Goal: Information Seeking & Learning: Learn about a topic

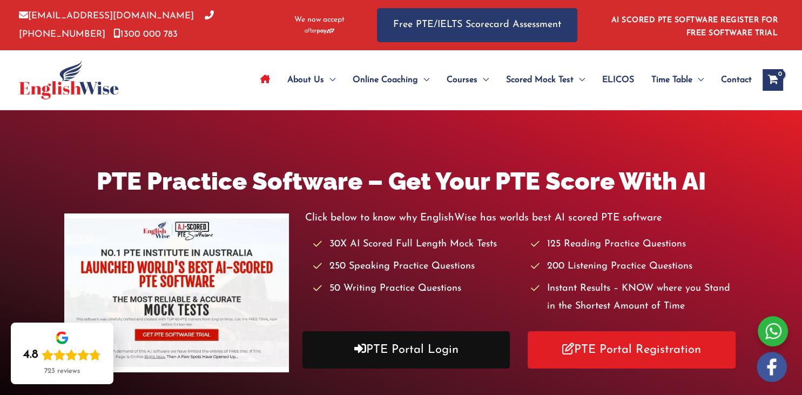
click at [438, 357] on link "PTE Portal Login" at bounding box center [407, 349] width 208 height 37
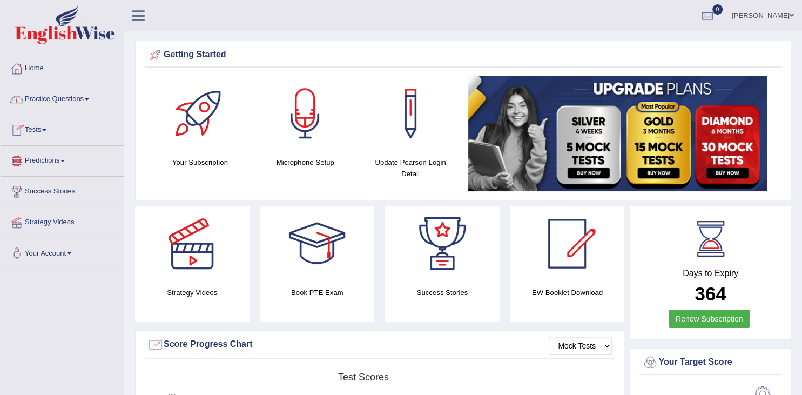
click at [81, 96] on link "Practice Questions" at bounding box center [62, 97] width 123 height 27
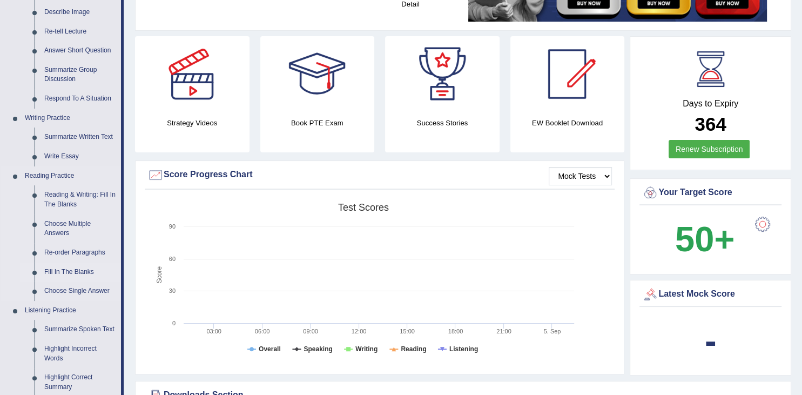
scroll to position [171, 0]
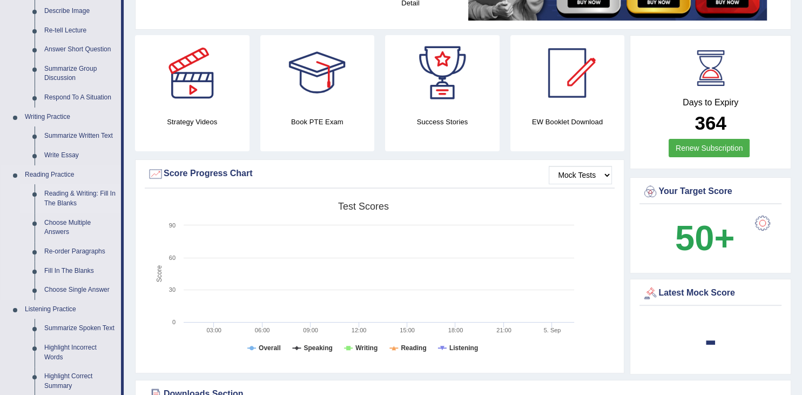
click at [66, 204] on link "Reading & Writing: Fill In The Blanks" at bounding box center [80, 198] width 82 height 29
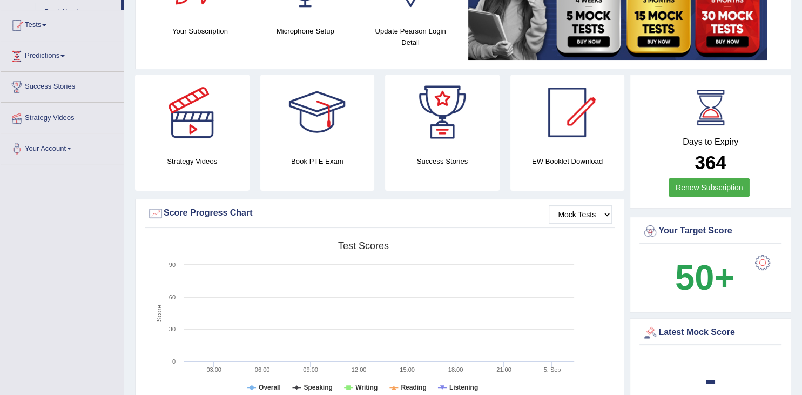
scroll to position [154, 0]
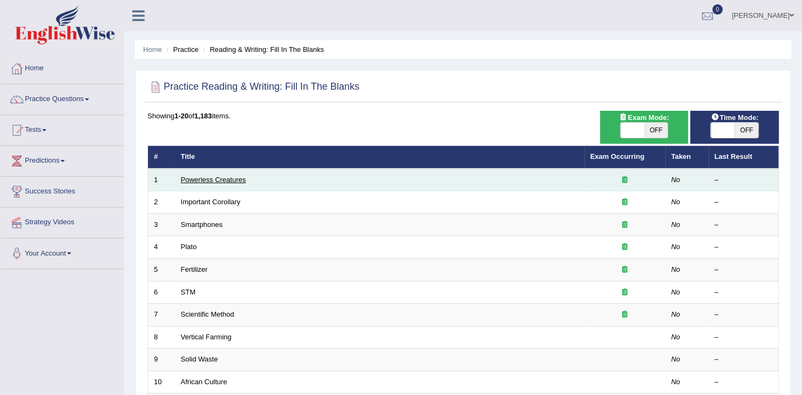
click at [190, 179] on link "Powerless Creatures" at bounding box center [213, 180] width 65 height 8
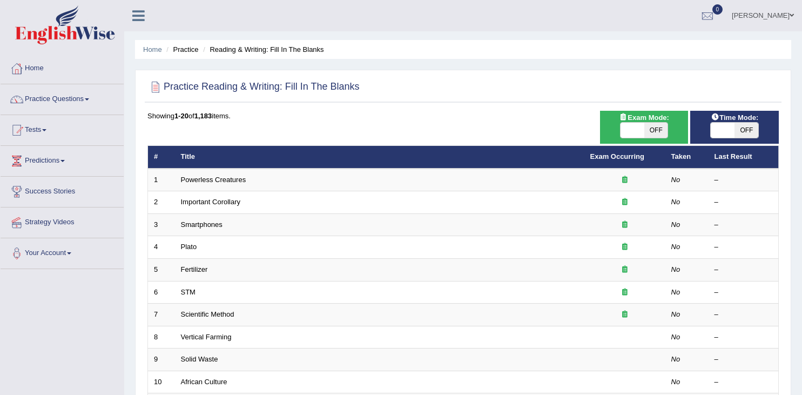
scroll to position [171, 0]
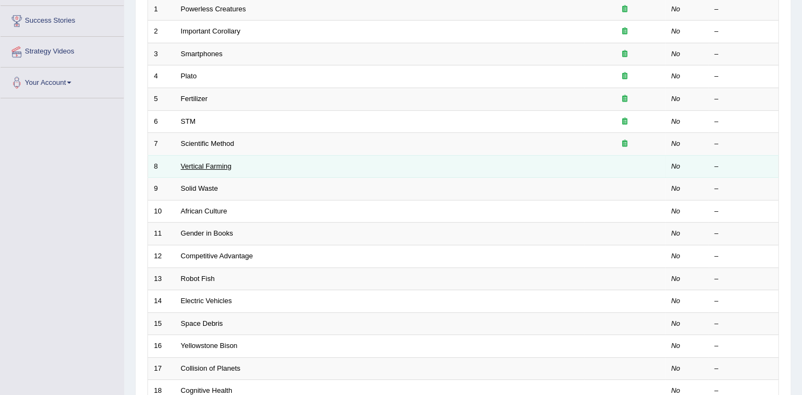
click at [212, 164] on link "Vertical Farming" at bounding box center [206, 166] width 51 height 8
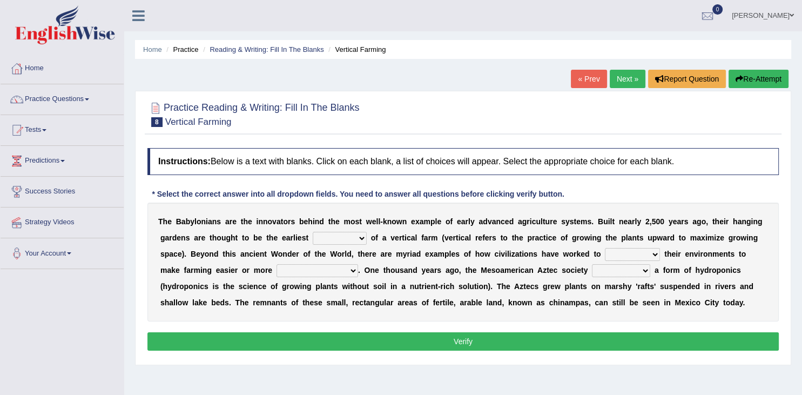
click at [605, 248] on select "manipulate escape respect disarrange" at bounding box center [632, 254] width 55 height 13
select select "manipulate"
click option "manipulate" at bounding box center [0, 0] width 0 height 0
click at [313, 232] on select "prototype failure discredit protocol" at bounding box center [340, 238] width 54 height 13
click at [461, 273] on b at bounding box center [463, 270] width 4 height 9
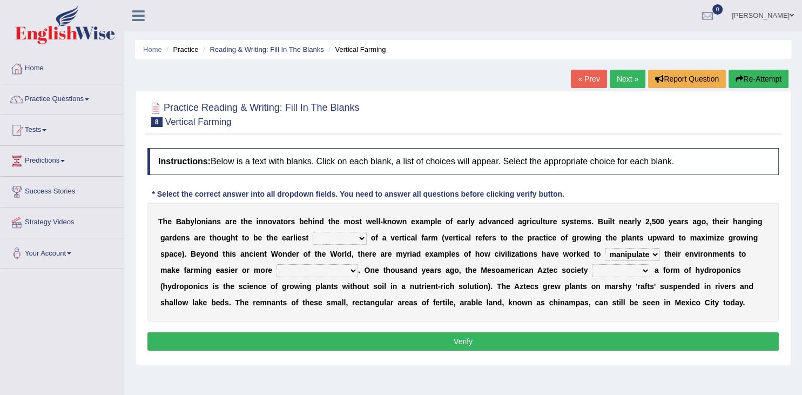
click at [277, 264] on select "productive constructive connective counterproductive" at bounding box center [318, 270] width 82 height 13
select select "productive"
click option "productive" at bounding box center [0, 0] width 0 height 0
click at [277, 264] on select "productive constructive connective counterproductive" at bounding box center [318, 270] width 82 height 13
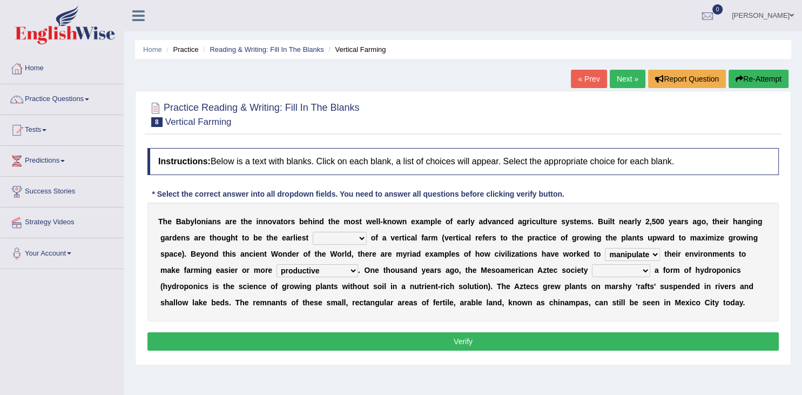
click at [363, 280] on div "T h e B a b y l o n i a n s a r e t h e i n n o v a t o r s b e h i n d t h e m…" at bounding box center [463, 262] width 632 height 119
drag, startPoint x: 706, startPoint y: 286, endPoint x: 749, endPoint y: 286, distance: 43.8
click at [749, 286] on div "T h e B a b y l o n i a n s a r e t h e i n n o v a t o r s b e h i n d t h e m…" at bounding box center [463, 262] width 632 height 119
click at [592, 264] on select "domineered volunteered pioneered engineered" at bounding box center [621, 270] width 58 height 13
select select "pioneered"
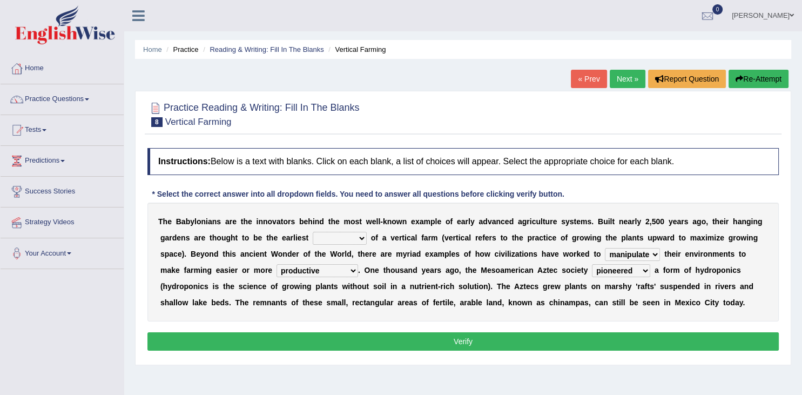
click option "pioneered" at bounding box center [0, 0] width 0 height 0
click at [592, 264] on select "domineered volunteered pioneered engineered" at bounding box center [621, 270] width 58 height 13
click at [614, 271] on select "domineered volunteered pioneered engineered" at bounding box center [621, 270] width 58 height 13
click at [313, 232] on select "prototype failure discredit protocol" at bounding box center [340, 238] width 54 height 13
select select "prototype"
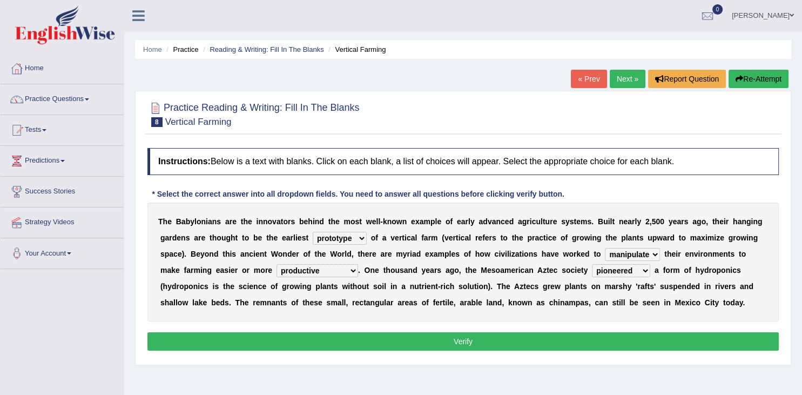
click option "prototype" at bounding box center [0, 0] width 0 height 0
click at [511, 343] on button "Verify" at bounding box center [463, 341] width 632 height 18
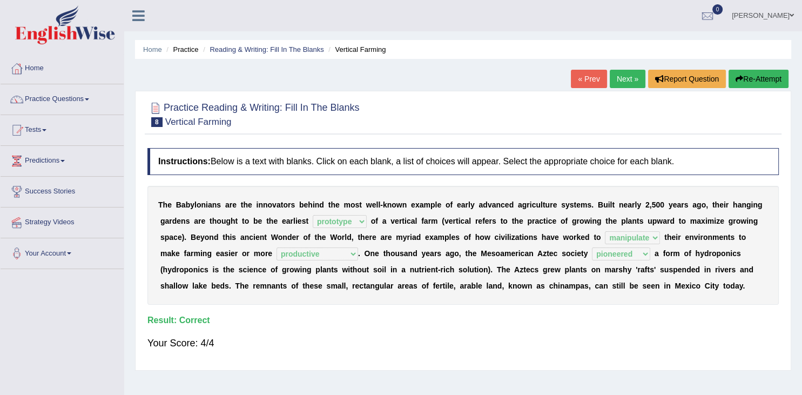
click at [627, 77] on link "Next »" at bounding box center [628, 79] width 36 height 18
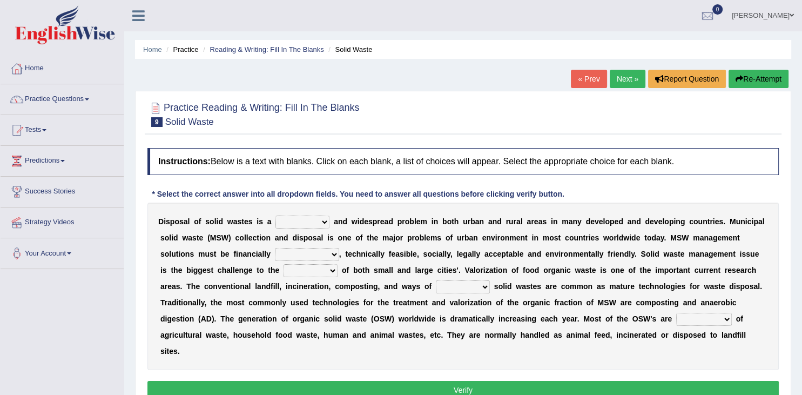
click at [275, 248] on select "unattainable sustainable objectionable treasonable" at bounding box center [307, 254] width 64 height 13
click at [284, 264] on select "plants culture authorities history" at bounding box center [311, 270] width 54 height 13
click at [275, 248] on select "unattainable sustainable objectionable treasonable" at bounding box center [307, 254] width 64 height 13
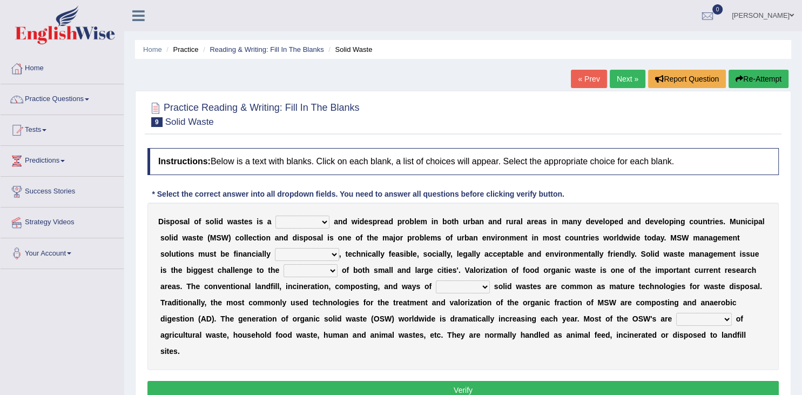
click at [275, 248] on select "unattainable sustainable objectionable treasonable" at bounding box center [307, 254] width 64 height 13
click at [448, 267] on b "e" at bounding box center [450, 270] width 4 height 9
click at [284, 264] on select "plants culture authorities history" at bounding box center [311, 270] width 54 height 13
select select "authorities"
click option "authorities" at bounding box center [0, 0] width 0 height 0
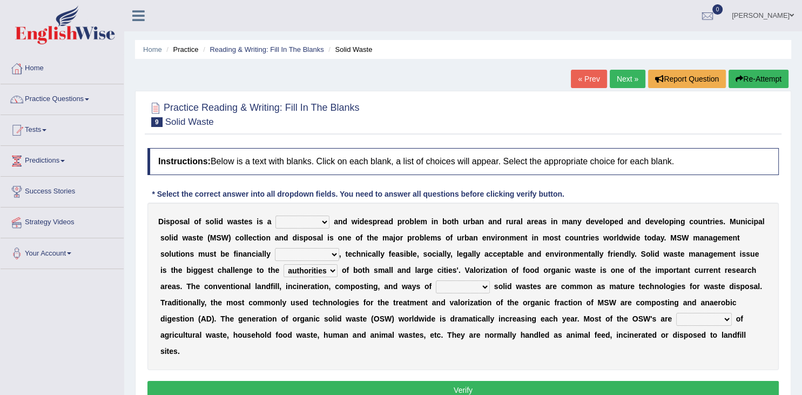
click at [275, 248] on select "unattainable sustainable objectionable treasonable" at bounding box center [307, 254] width 64 height 13
select select "sustainable"
click option "sustainable" at bounding box center [0, 0] width 0 height 0
click at [436, 280] on select "reserving preserving deserving handling" at bounding box center [463, 286] width 54 height 13
select select "handling"
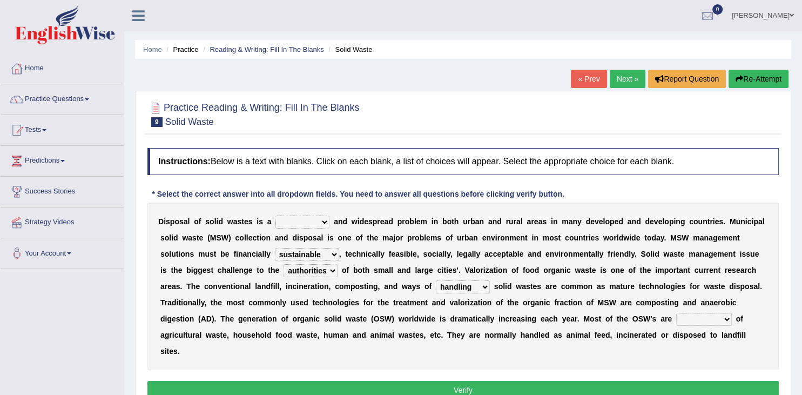
click option "handling" at bounding box center [0, 0] width 0 height 0
click at [436, 280] on select "reserving preserving deserving handling" at bounding box center [463, 286] width 54 height 13
click at [486, 286] on select "reserving preserving deserving handling" at bounding box center [463, 286] width 54 height 13
click at [708, 311] on div "D i s p o s a l o f s o l i d w a s t e s i s a slanting stinging stalling shaf…" at bounding box center [463, 286] width 632 height 167
click at [676, 313] on select "composed disposed composing disposing" at bounding box center [704, 319] width 56 height 13
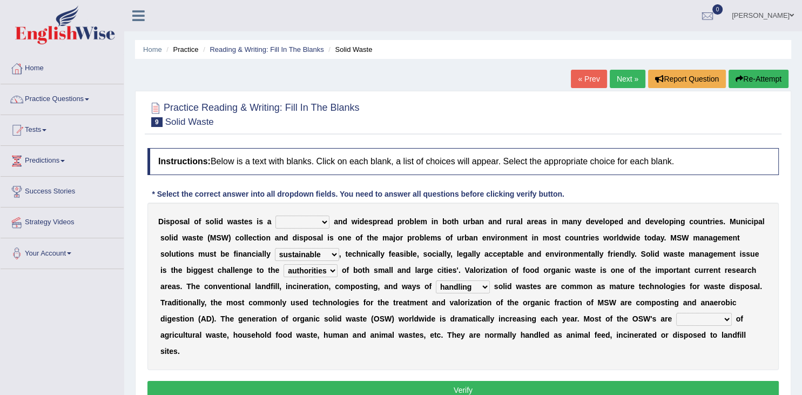
select select "composed"
click option "composed" at bounding box center [0, 0] width 0 height 0
click at [276, 216] on select "slanting stinging stalling shafting" at bounding box center [303, 222] width 54 height 13
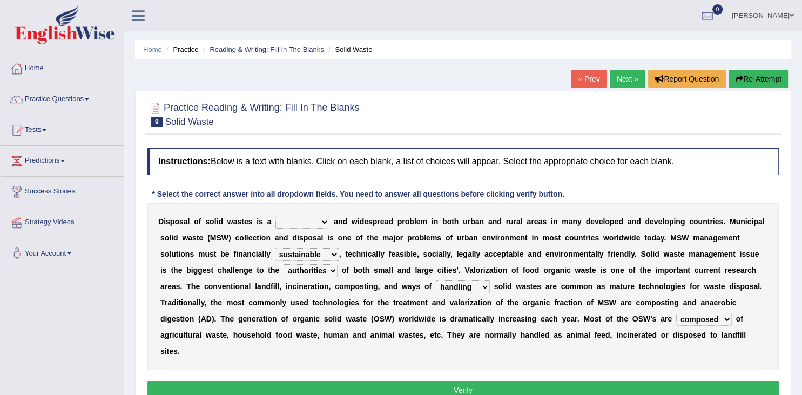
click at [276, 216] on select "slanting stinging stalling shafting" at bounding box center [303, 222] width 54 height 13
select select "shafting"
click option "shafting" at bounding box center [0, 0] width 0 height 0
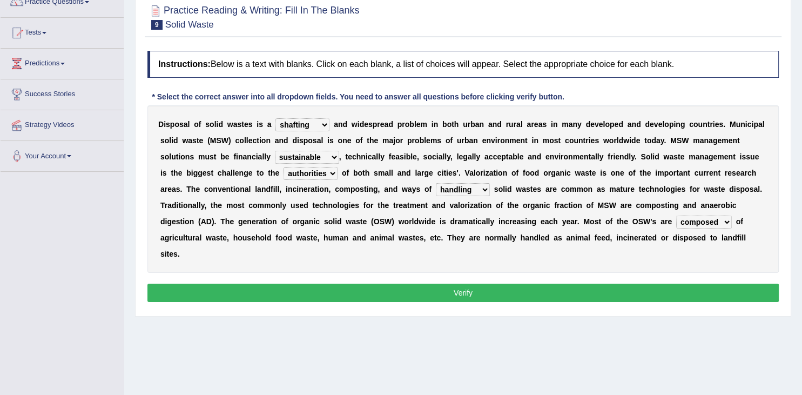
scroll to position [114, 0]
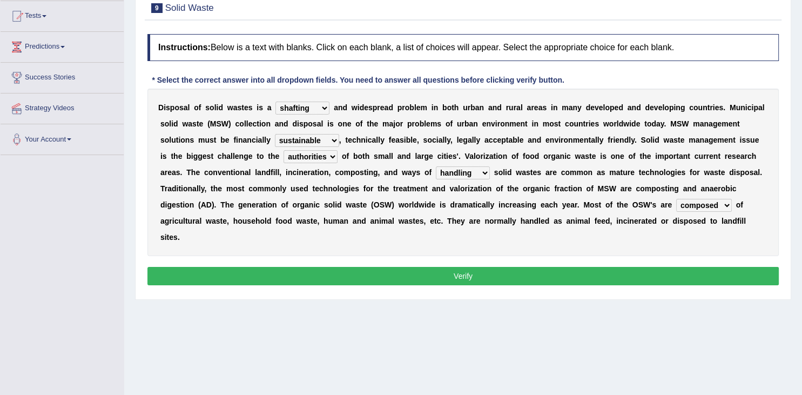
click at [501, 272] on button "Verify" at bounding box center [463, 276] width 632 height 18
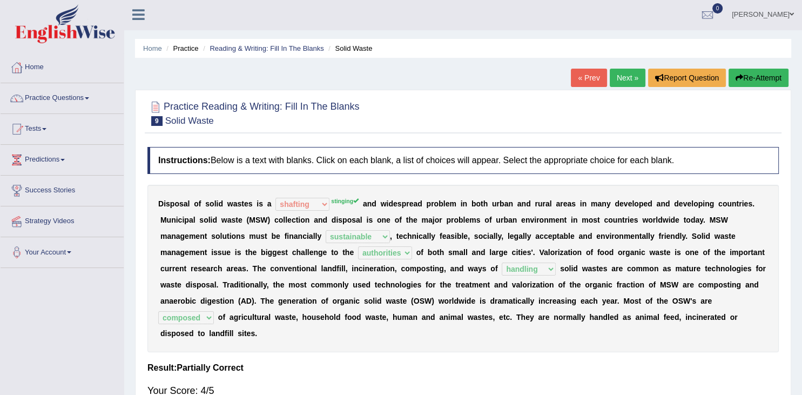
scroll to position [0, 0]
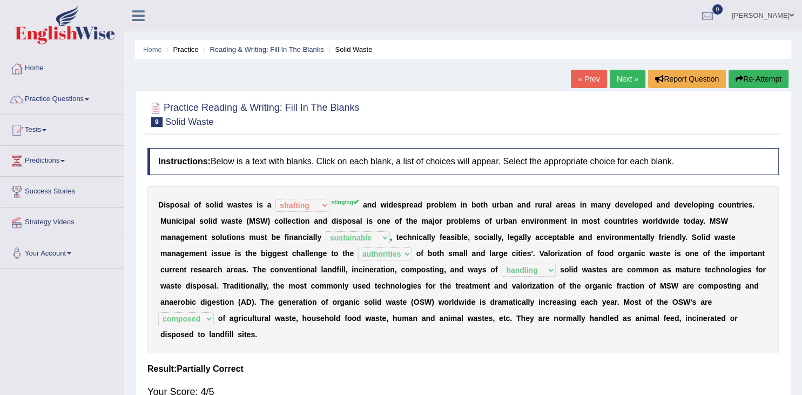
click at [626, 80] on link "Next »" at bounding box center [628, 79] width 36 height 18
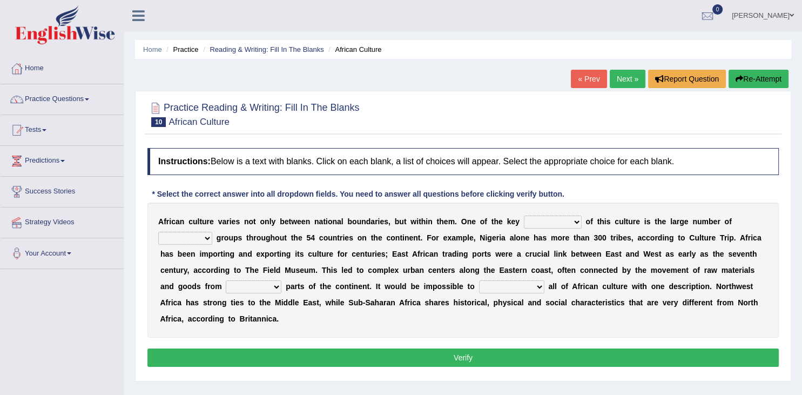
click at [524, 216] on select "conjectures features issues doubts" at bounding box center [553, 222] width 58 height 13
click at [754, 214] on div "A f r i c a n c u l t u r e v a r i e s n o t o n l y b e t w e e n n a t i o n…" at bounding box center [463, 270] width 632 height 135
click at [158, 232] on select "ethic ethnic eugenic epic" at bounding box center [185, 238] width 54 height 13
select select "ethnic"
click option "ethnic" at bounding box center [0, 0] width 0 height 0
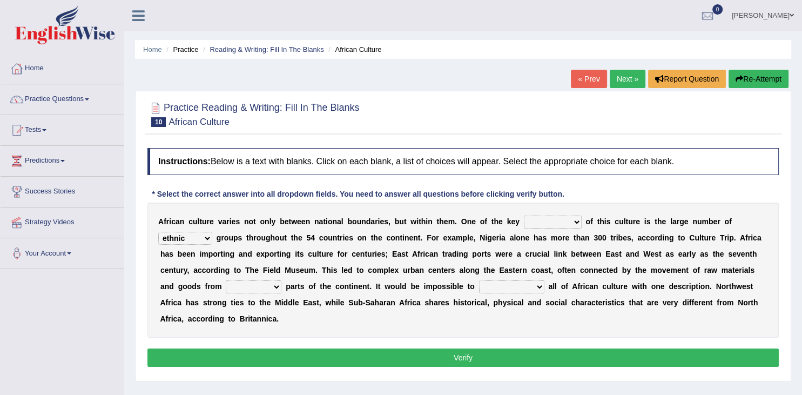
click at [226, 280] on select "forelocked interlocked unlocked landlocked" at bounding box center [254, 286] width 56 height 13
select select "unlocked"
click option "unlocked" at bounding box center [0, 0] width 0 height 0
click at [226, 280] on select "forelocked interlocked unlocked landlocked" at bounding box center [254, 286] width 56 height 13
click at [266, 289] on select "forelocked interlocked unlocked landlocked" at bounding box center [254, 286] width 56 height 13
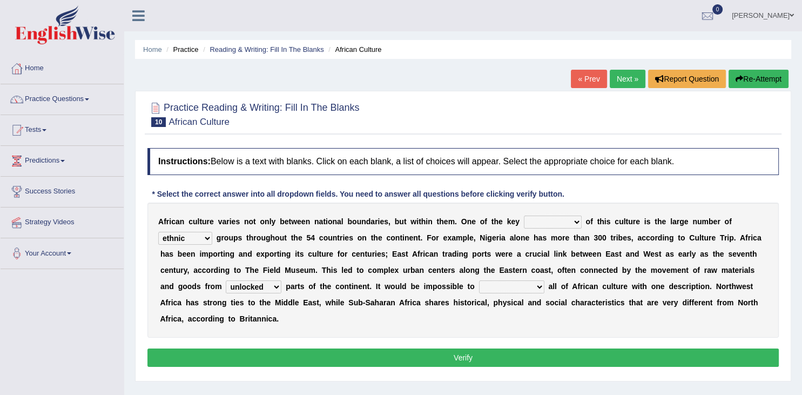
click at [226, 280] on select "forelocked interlocked unlocked landlocked" at bounding box center [254, 286] width 56 height 13
click option "unlocked" at bounding box center [0, 0] width 0 height 0
click at [522, 277] on div "A f r i c a n c u l t u r e v a r i e s n o t o n l y b e t w e e n n a t i o n…" at bounding box center [463, 270] width 632 height 135
click at [479, 280] on select "characterize conceptualize symbolize synthesize" at bounding box center [511, 286] width 65 height 13
select select "synthesize"
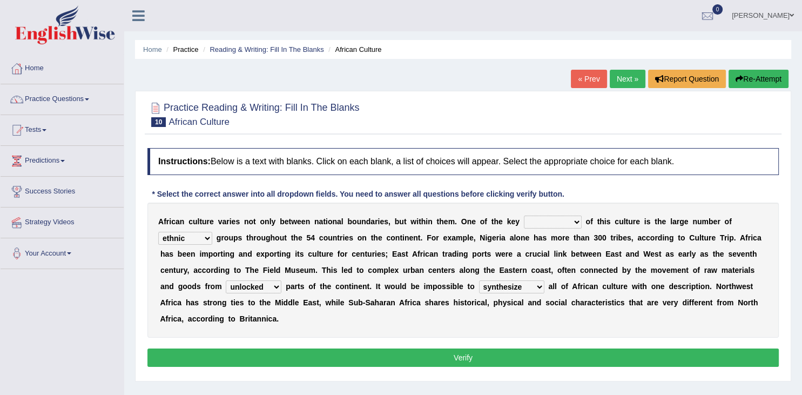
click option "synthesize" at bounding box center [0, 0] width 0 height 0
click at [524, 216] on select "conjectures features issues doubts" at bounding box center [553, 222] width 58 height 13
select select "features"
click option "features" at bounding box center [0, 0] width 0 height 0
click at [522, 353] on button "Verify" at bounding box center [463, 357] width 632 height 18
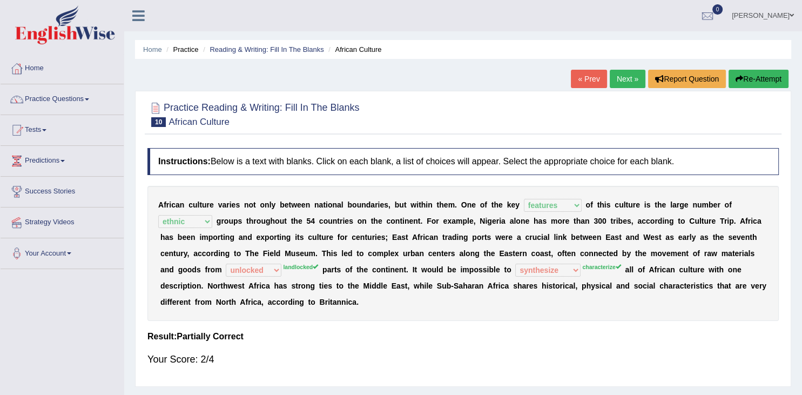
click at [619, 76] on link "Next »" at bounding box center [628, 79] width 36 height 18
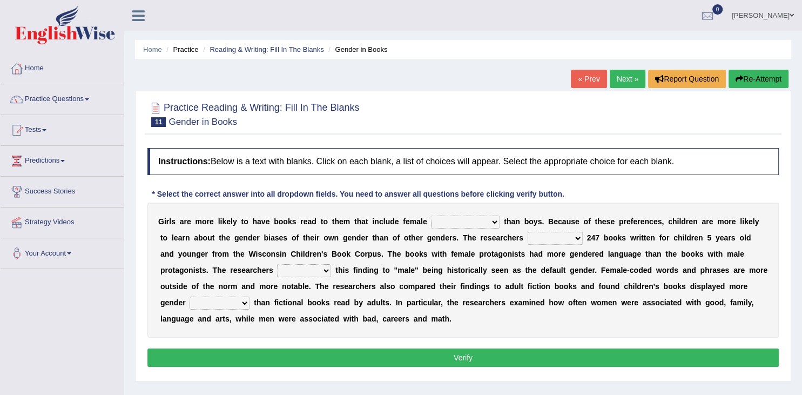
click at [431, 216] on select "protagonists cosmogonists agonists expressionists" at bounding box center [465, 222] width 69 height 13
click at [568, 223] on b "u" at bounding box center [568, 221] width 5 height 9
click at [431, 216] on select "protagonists cosmogonists agonists expressionists" at bounding box center [465, 222] width 69 height 13
select select "protagonists"
click option "protagonists" at bounding box center [0, 0] width 0 height 0
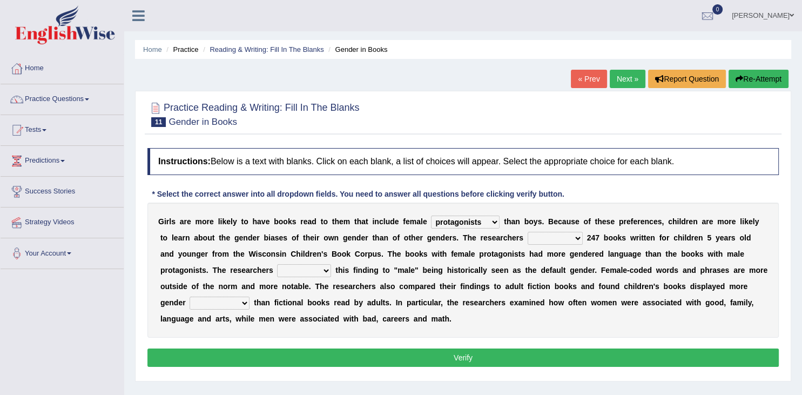
click at [528, 232] on select "hydrolyzed paralyzed catalyzed analyzed" at bounding box center [555, 238] width 55 height 13
select select "analyzed"
click option "analyzed" at bounding box center [0, 0] width 0 height 0
click at [277, 264] on select "contribute tribute distribute attribute" at bounding box center [304, 270] width 54 height 13
click at [413, 283] on b "m" at bounding box center [411, 286] width 6 height 9
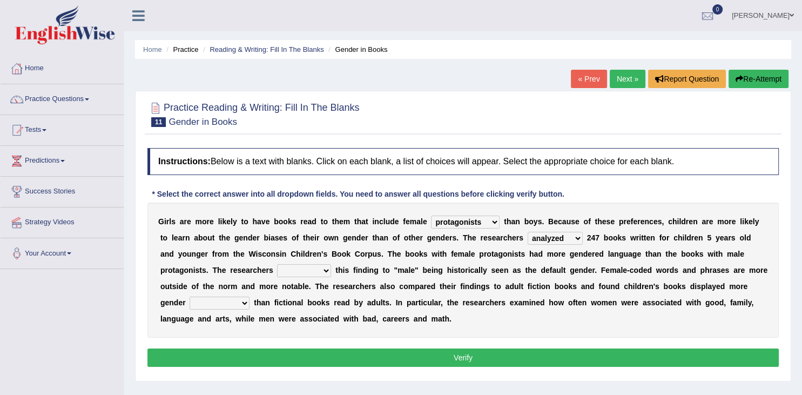
click at [277, 264] on select "contribute tribute distribute attribute" at bounding box center [304, 270] width 54 height 13
select select "attribute"
click option "attribute" at bounding box center [0, 0] width 0 height 0
click at [190, 297] on select "stereotypes teletypes prototypes electrotypes" at bounding box center [220, 303] width 60 height 13
click at [324, 309] on div "G i r l s a r e m o r e l i k e l y t o h a v e b o o k s r e a d t o t h e m t…" at bounding box center [463, 270] width 632 height 135
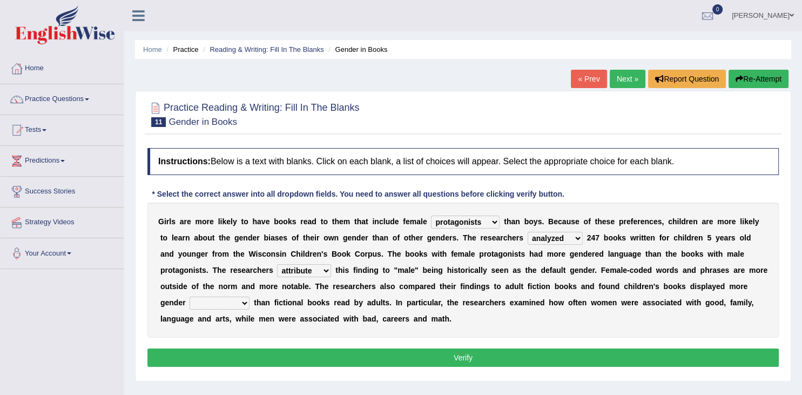
click at [190, 297] on select "stereotypes teletypes prototypes electrotypes" at bounding box center [220, 303] width 60 height 13
click at [510, 305] on b "e" at bounding box center [512, 302] width 4 height 9
click at [190, 297] on select "stereotypes teletypes prototypes electrotypes" at bounding box center [220, 303] width 60 height 13
select select "stereotypes"
click option "stereotypes" at bounding box center [0, 0] width 0 height 0
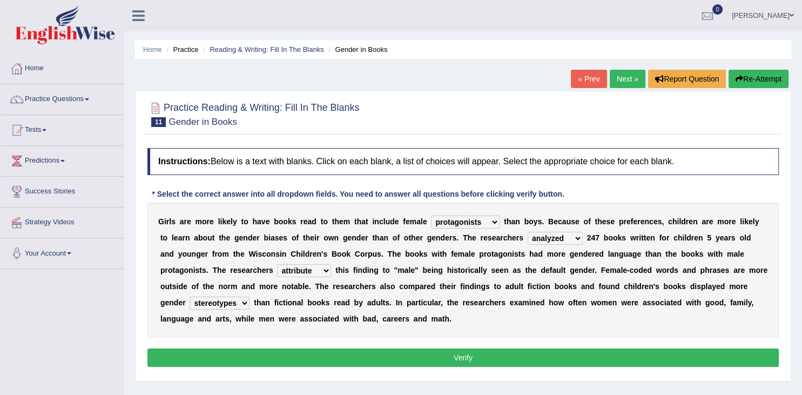
click at [274, 354] on button "Verify" at bounding box center [463, 357] width 632 height 18
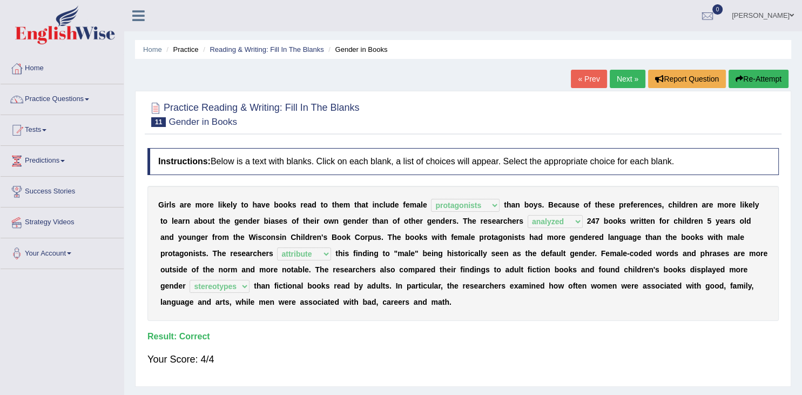
click at [630, 79] on link "Next »" at bounding box center [628, 79] width 36 height 18
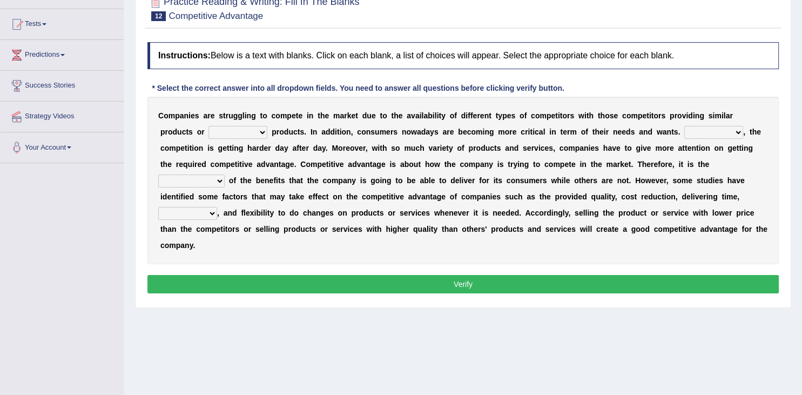
scroll to position [58, 0]
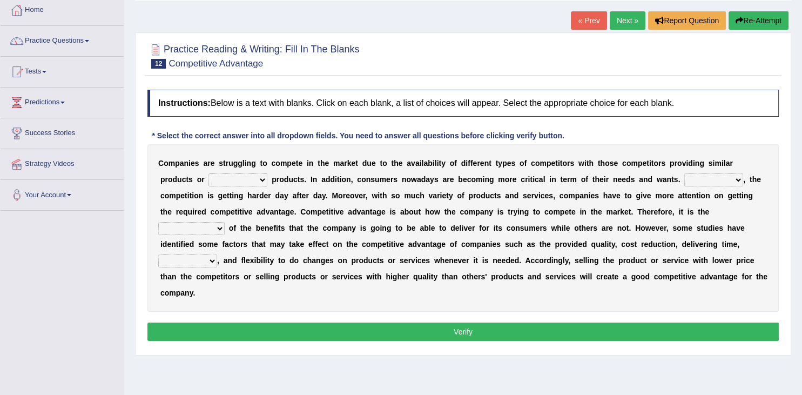
click at [352, 105] on h4 "Instructions: Below is a text with blanks. Click on each blank, a list of choic…" at bounding box center [463, 103] width 632 height 27
click at [685, 173] on select "However Instead Additionally Therefore" at bounding box center [714, 179] width 59 height 13
click at [734, 178] on select "However Instead Additionally Therefore" at bounding box center [714, 179] width 59 height 13
click at [685, 173] on select "However Instead Additionally Therefore" at bounding box center [714, 179] width 59 height 13
click option "Additionally" at bounding box center [0, 0] width 0 height 0
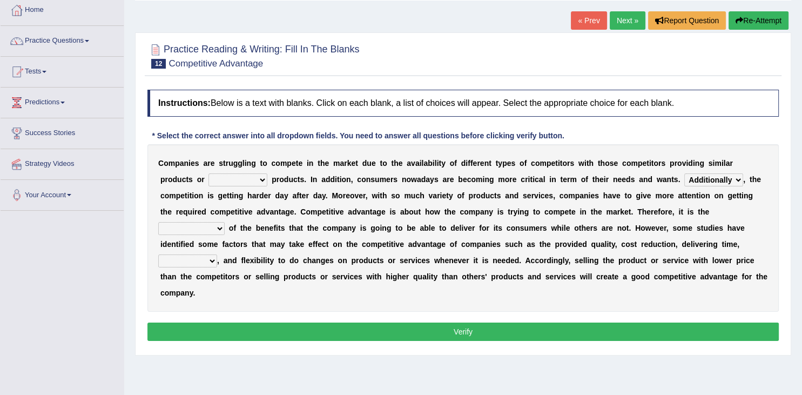
click at [685, 173] on select "However Instead Additionally Therefore" at bounding box center [714, 179] width 59 height 13
select select "Therefore"
click option "Therefore" at bounding box center [0, 0] width 0 height 0
click at [158, 222] on select "dissemination ordination determination incarnation" at bounding box center [191, 228] width 66 height 13
click at [225, 222] on select "dissemination ordination determination incarnation" at bounding box center [191, 228] width 66 height 13
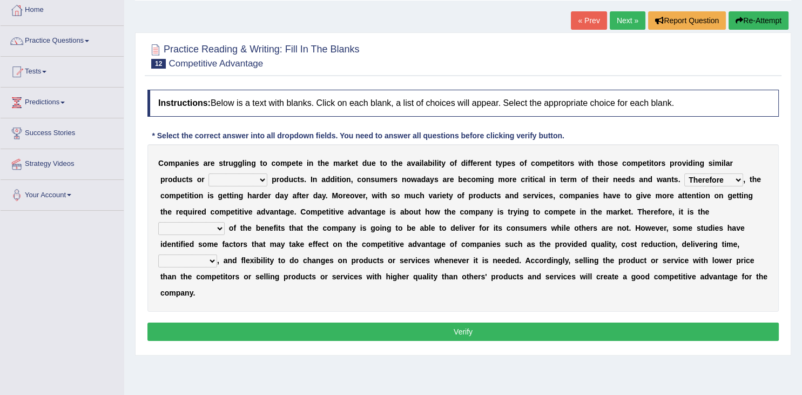
click at [158, 222] on select "dissemination ordination determination incarnation" at bounding box center [191, 228] width 66 height 13
select select "determination"
click option "determination" at bounding box center [0, 0] width 0 height 0
click at [158, 222] on select "dissemination ordination determination incarnation" at bounding box center [191, 228] width 66 height 13
click at [225, 222] on select "dissemination ordination determination incarnation" at bounding box center [191, 228] width 66 height 13
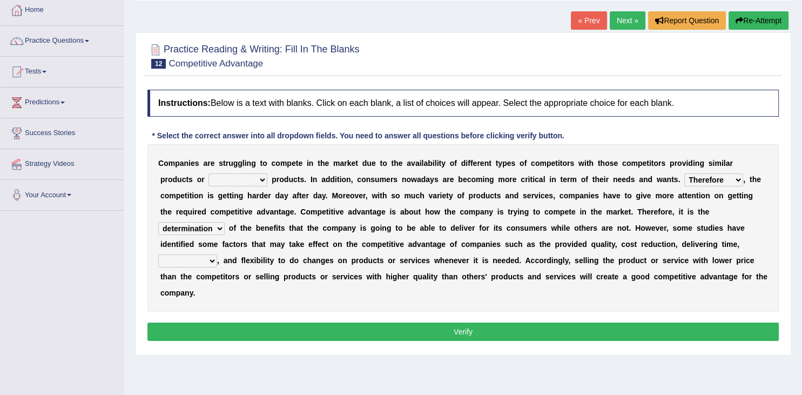
click at [158, 254] on select "captivation aggregation deprivation innovation" at bounding box center [187, 260] width 59 height 13
click at [217, 254] on select "captivation aggregation deprivation innovation" at bounding box center [187, 260] width 59 height 13
click at [158, 254] on select "captivation aggregation deprivation innovation" at bounding box center [187, 260] width 59 height 13
select select "innovation"
click option "innovation" at bounding box center [0, 0] width 0 height 0
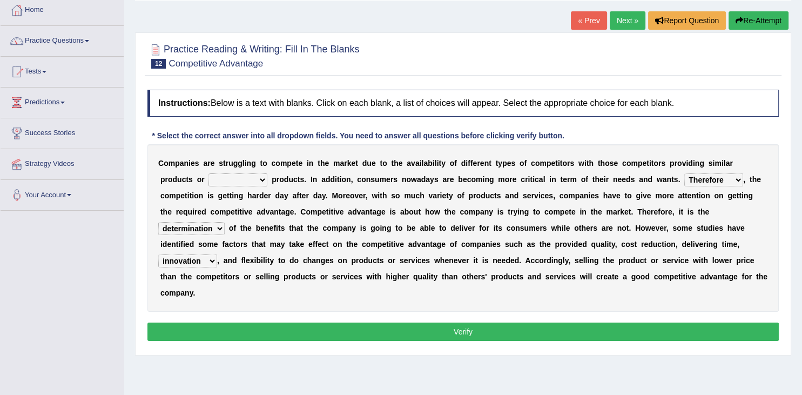
click at [158, 254] on select "captivation aggregation deprivation innovation" at bounding box center [187, 260] width 59 height 13
click at [217, 254] on select "captivation aggregation deprivation innovation" at bounding box center [187, 260] width 59 height 13
click at [247, 186] on div "C o m p a n i e s a r e s t r u g g l i n g t o c o m p e t e i n t h e m a r k…" at bounding box center [463, 227] width 632 height 167
click at [209, 173] on select "constitution restitution substitution institution" at bounding box center [238, 179] width 59 height 13
select select "substitution"
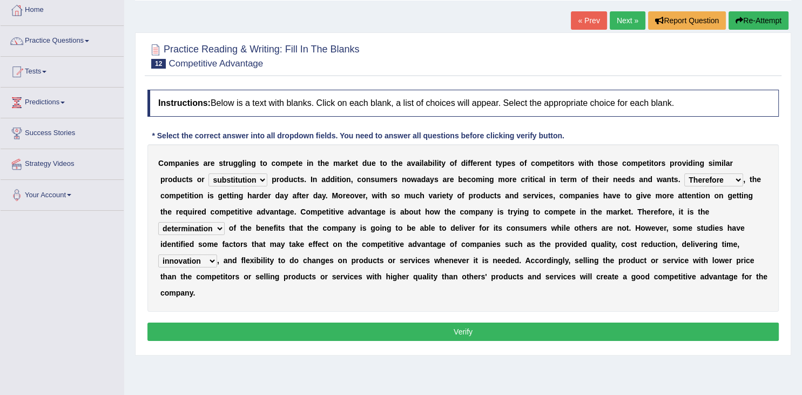
click option "substitution" at bounding box center [0, 0] width 0 height 0
click at [641, 326] on div "Instructions: Below is a text with blanks. Click on each blank, a list of choic…" at bounding box center [463, 216] width 637 height 265
click at [647, 323] on button "Verify" at bounding box center [463, 332] width 632 height 18
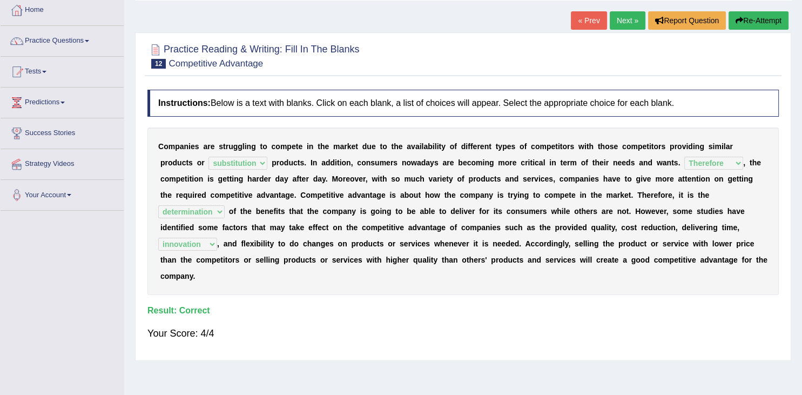
click at [620, 20] on link "Next »" at bounding box center [628, 20] width 36 height 18
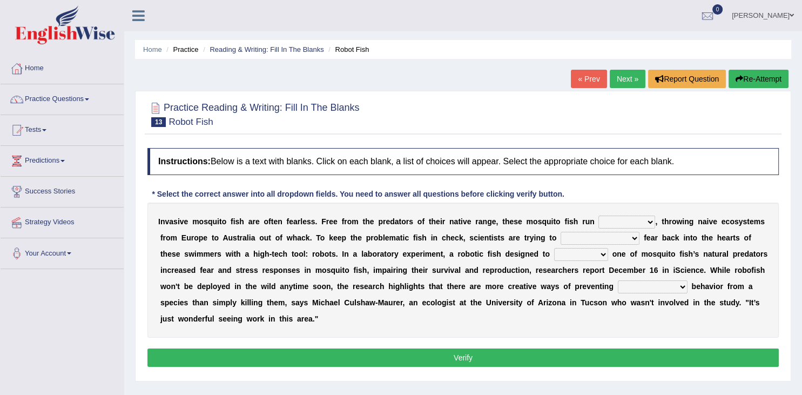
click at [561, 232] on select "accept spike strike [PERSON_NAME]" at bounding box center [600, 238] width 79 height 13
click option "spike" at bounding box center [0, 0] width 0 height 0
click at [561, 232] on select "accept spike strike [PERSON_NAME]" at bounding box center [600, 238] width 79 height 13
select select "strike"
click option "strike" at bounding box center [0, 0] width 0 height 0
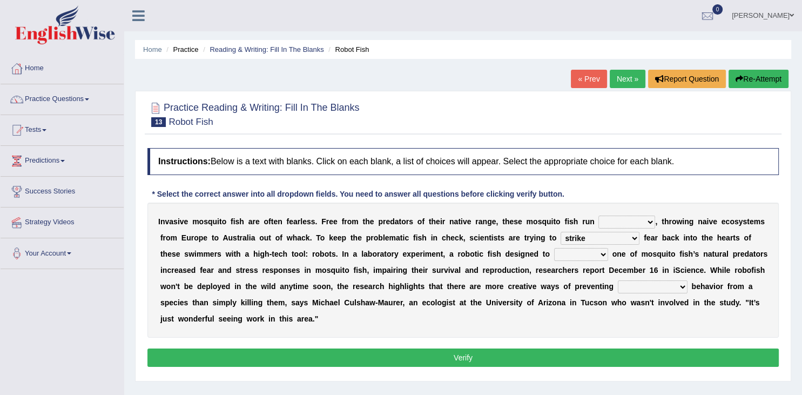
click at [554, 248] on select "bequest mimic battle conquest" at bounding box center [581, 254] width 54 height 13
select select "mimic"
click option "mimic" at bounding box center [0, 0] width 0 height 0
click at [618, 280] on select "unprivileged unprecedented uncharted unwanted" at bounding box center [653, 286] width 70 height 13
select select "unwanted"
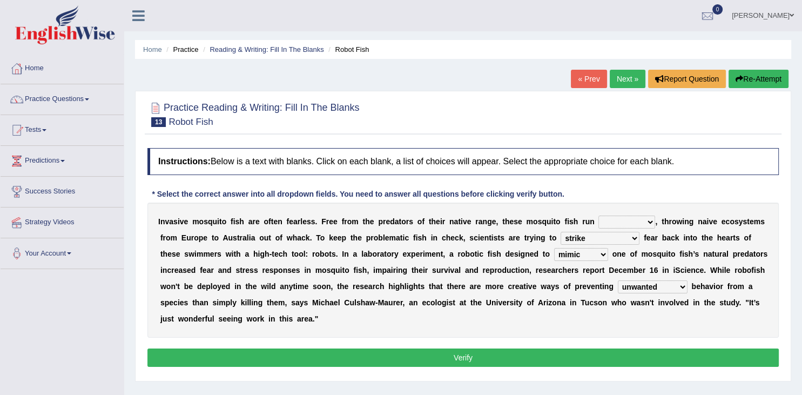
click option "unwanted" at bounding box center [0, 0] width 0 height 0
click at [625, 213] on div "I n v a s i v e m o s q u i t o f i s h a r e o f t e n f e a r l e s s . F r e…" at bounding box center [463, 270] width 632 height 135
click at [599, 216] on select "occupant flippant rampant concordant" at bounding box center [627, 222] width 57 height 13
select select "occupant"
click option "occupant" at bounding box center [0, 0] width 0 height 0
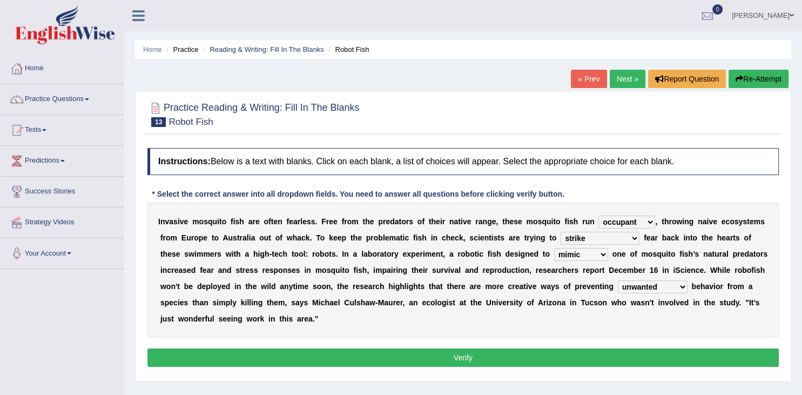
click at [556, 356] on button "Verify" at bounding box center [463, 357] width 632 height 18
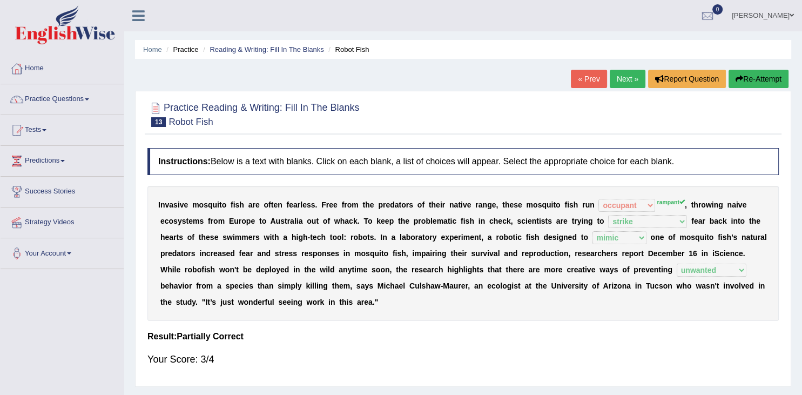
click at [622, 77] on link "Next »" at bounding box center [628, 79] width 36 height 18
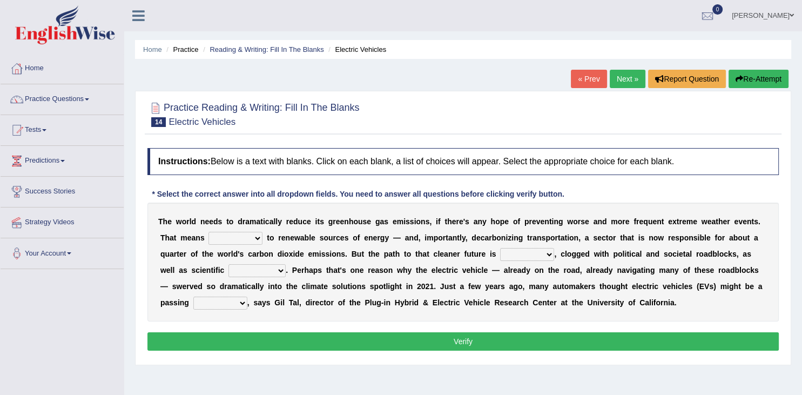
click at [500, 248] on select "daunting daunted daunt dauntless" at bounding box center [527, 254] width 54 height 13
select select "dauntless"
click option "dauntless" at bounding box center [0, 0] width 0 height 0
click at [500, 248] on select "daunting daunted daunt dauntless" at bounding box center [527, 254] width 54 height 13
click at [549, 253] on select "daunting daunted daunt dauntless" at bounding box center [527, 254] width 54 height 13
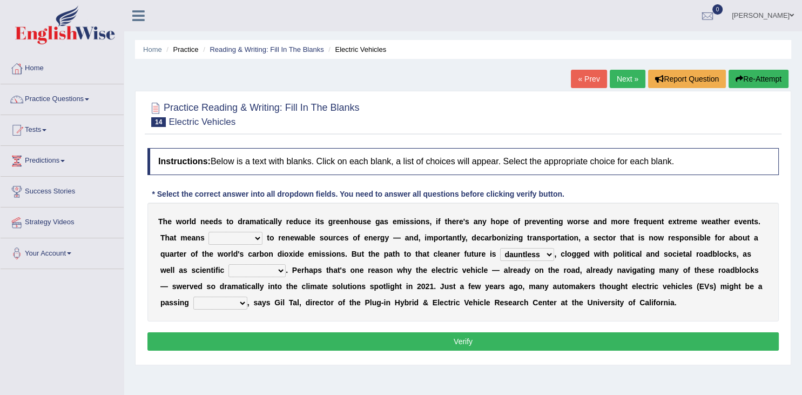
click at [500, 248] on select "daunting daunted daunt dauntless" at bounding box center [527, 254] width 54 height 13
click at [549, 254] on select "daunting daunted daunt dauntless" at bounding box center [527, 254] width 54 height 13
click at [229, 264] on select "spectacles obstacles tentacles receptacles" at bounding box center [257, 270] width 57 height 13
select select "obstacles"
click option "obstacles" at bounding box center [0, 0] width 0 height 0
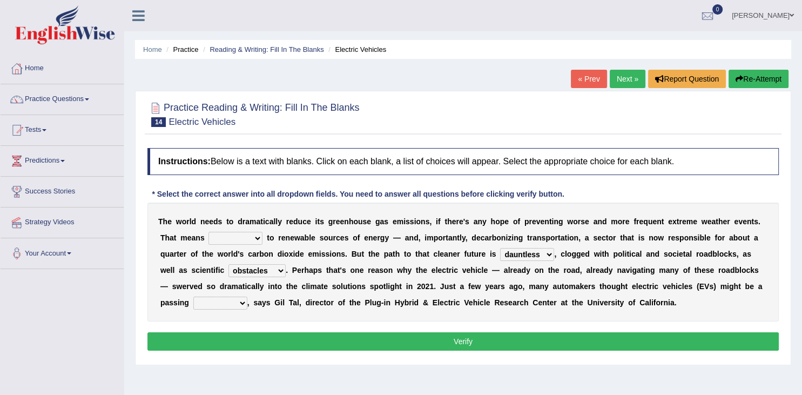
click at [542, 245] on div "T h e w o r l d n e e d s t o d r a m a t i c a l l y r e d u c e i t s g r e e…" at bounding box center [463, 262] width 632 height 119
click at [500, 248] on select "daunting daunted daunt dauntless" at bounding box center [527, 254] width 54 height 13
select select "daunting"
click option "daunting" at bounding box center [0, 0] width 0 height 0
click at [193, 297] on select "fad gad tad lad" at bounding box center [220, 303] width 54 height 13
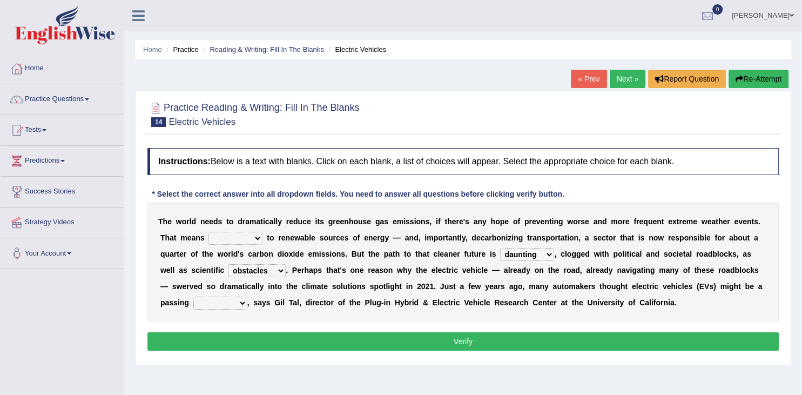
select select "gad"
click option "gad" at bounding box center [0, 0] width 0 height 0
click at [209, 232] on select "grafting drafting crafting shifting" at bounding box center [236, 238] width 54 height 13
select select "shifting"
click option "shifting" at bounding box center [0, 0] width 0 height 0
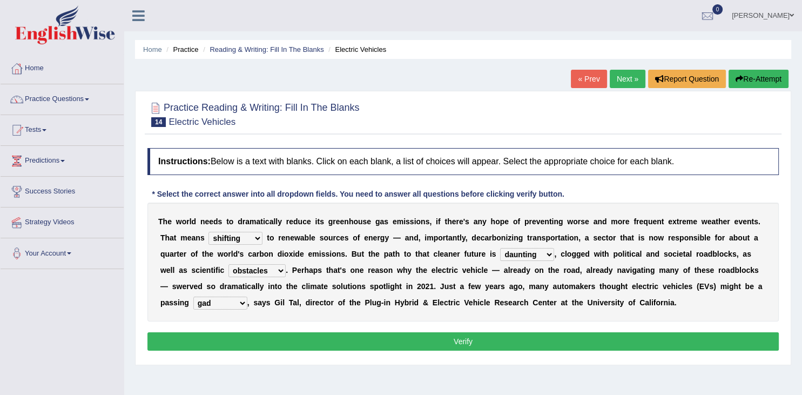
click at [382, 343] on button "Verify" at bounding box center [463, 341] width 632 height 18
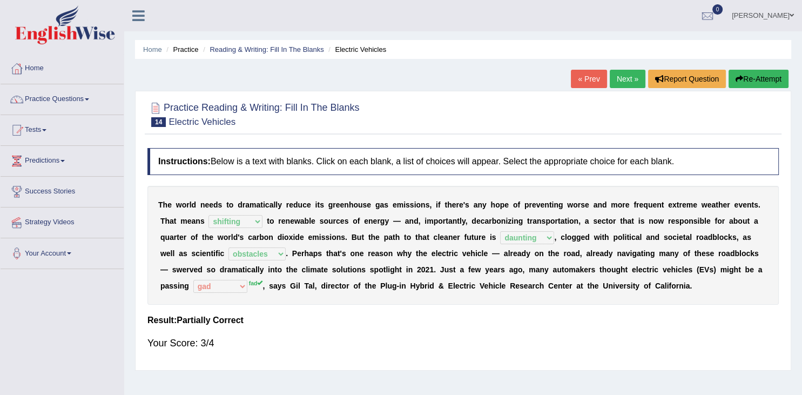
click at [615, 77] on link "Next »" at bounding box center [628, 79] width 36 height 18
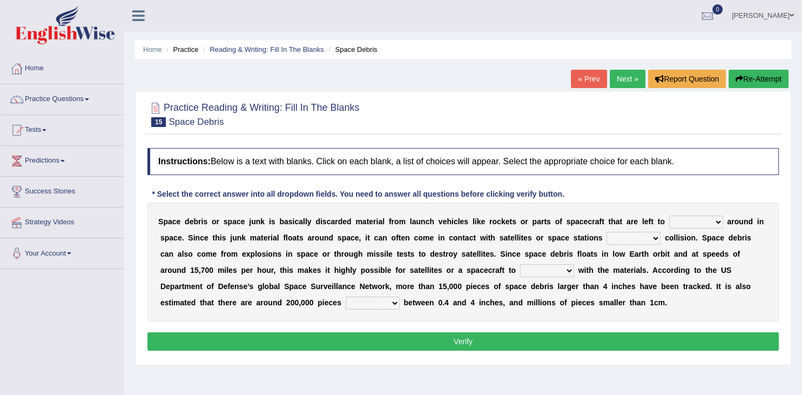
click at [607, 232] on select "risks risk risked risking" at bounding box center [634, 238] width 54 height 13
select select "risking"
click option "risking" at bounding box center [0, 0] width 0 height 0
click at [520, 264] on select "collect collate collide collocate" at bounding box center [547, 270] width 54 height 13
select select "collide"
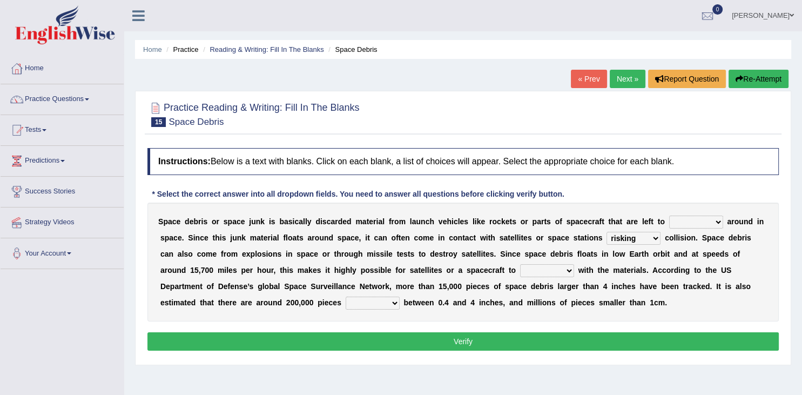
click option "collide" at bounding box center [0, 0] width 0 height 0
click at [520, 264] on select "collect collate collide collocate" at bounding box center [547, 270] width 54 height 13
click at [527, 264] on select "collect collate collide collocate" at bounding box center [547, 270] width 54 height 13
click at [346, 297] on select "sized sizing size sizes" at bounding box center [373, 303] width 54 height 13
click option "sizes" at bounding box center [0, 0] width 0 height 0
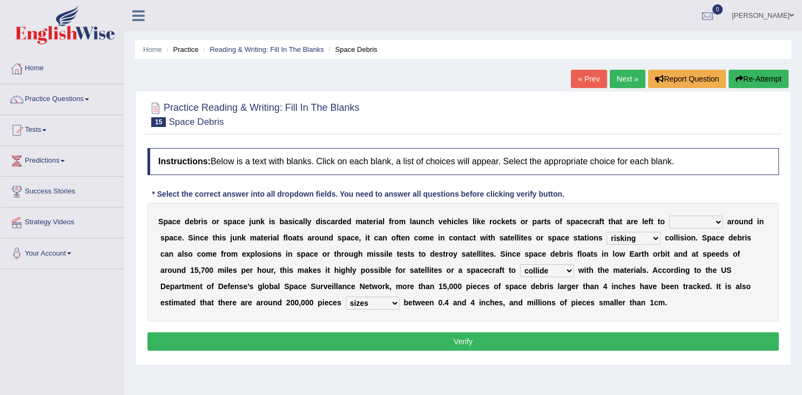
click at [346, 297] on select "sized sizing size sizes" at bounding box center [373, 303] width 54 height 13
select select "size"
click option "size" at bounding box center [0, 0] width 0 height 0
click at [346, 297] on select "sized sizing size sizes" at bounding box center [373, 303] width 54 height 13
click at [547, 301] on b "n" at bounding box center [549, 302] width 5 height 9
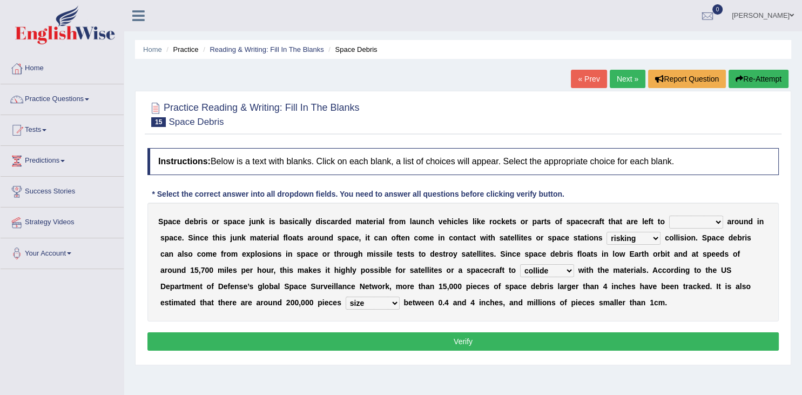
click at [694, 215] on div "S p a c e d e b r i s o r s p a c e j u n k i s b a s i c a l l y d i s c a r d…" at bounding box center [463, 262] width 632 height 119
click at [669, 216] on select "twist center roam loll" at bounding box center [696, 222] width 54 height 13
select select "roam"
click option "roam" at bounding box center [0, 0] width 0 height 0
click at [721, 338] on button "Verify" at bounding box center [463, 341] width 632 height 18
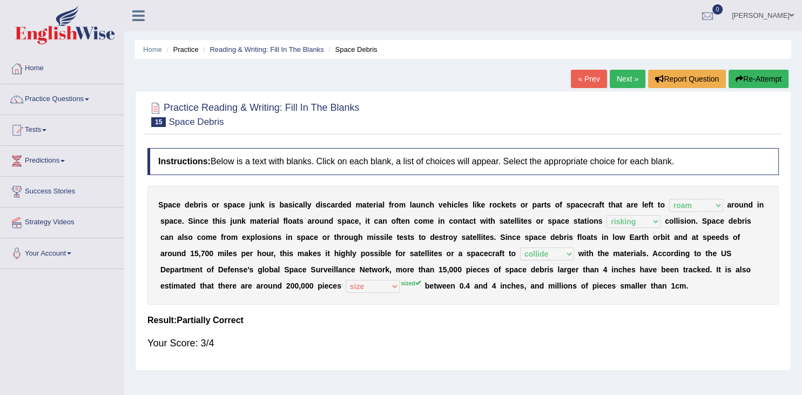
click at [632, 85] on link "Next »" at bounding box center [628, 79] width 36 height 18
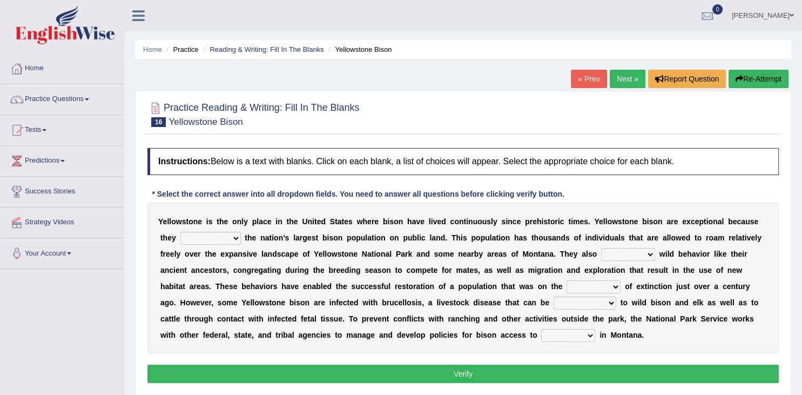
click at [180, 232] on select "congregate comprise consist compromise" at bounding box center [210, 238] width 61 height 13
click at [387, 257] on b "a" at bounding box center [387, 254] width 4 height 9
click at [633, 247] on div "Y e l l o w s t o n e i s t h e o n l y p l a c e i n t h e U n i t e d S t a t…" at bounding box center [463, 278] width 632 height 151
click at [601, 248] on select "exhibit disregard resist encourage" at bounding box center [628, 254] width 54 height 13
select select "exhibit"
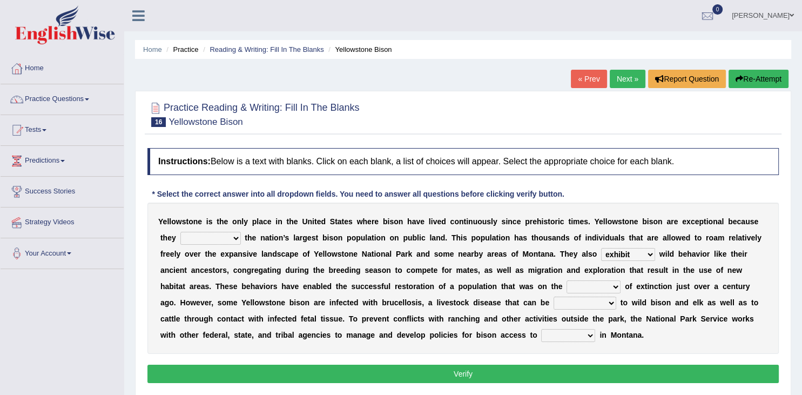
click option "exhibit" at bounding box center [0, 0] width 0 height 0
click at [601, 248] on select "exhibit disregard resist encourage" at bounding box center [628, 254] width 54 height 13
click at [640, 252] on select "exhibit disregard resist encourage" at bounding box center [628, 254] width 54 height 13
click at [567, 280] on select "brine brink danger brindle" at bounding box center [594, 286] width 54 height 13
select select "danger"
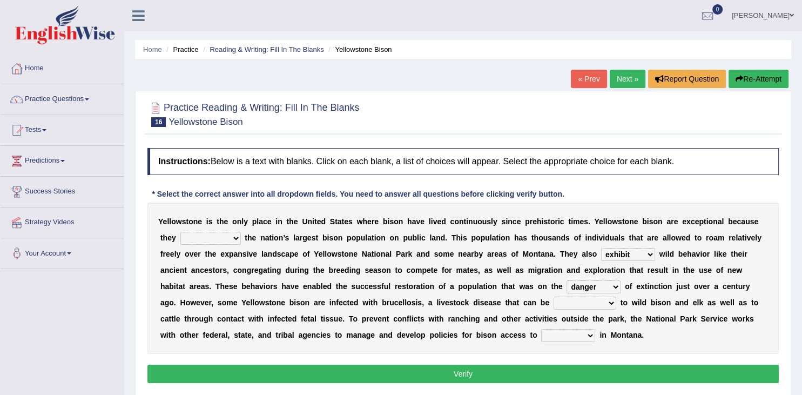
click option "danger" at bounding box center [0, 0] width 0 height 0
click at [554, 297] on select "transplanted transported transgressed transmitted" at bounding box center [585, 303] width 63 height 13
select select "transmitted"
click option "transmitted" at bounding box center [0, 0] width 0 height 0
click at [541, 329] on select "habitat habitat habitant food" at bounding box center [568, 335] width 54 height 13
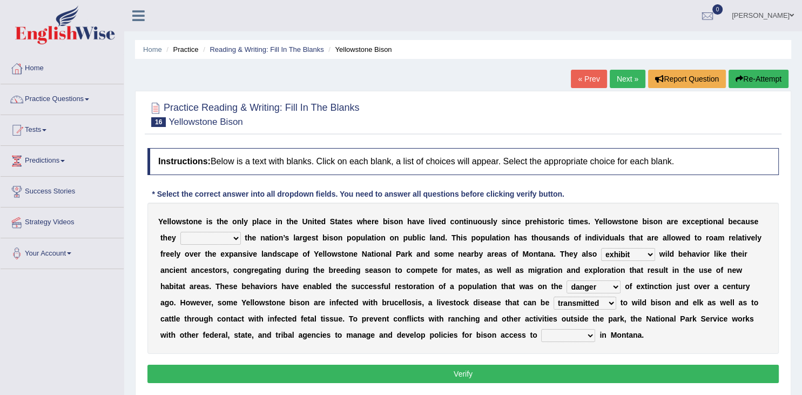
click at [488, 341] on div "Y e l l o w s t o n e i s t h e o n l y p l a c e i n t h e U n i t e d S t a t…" at bounding box center [463, 278] width 632 height 151
click at [541, 329] on select "habitat habitat habitant food" at bounding box center [568, 335] width 54 height 13
select select "food"
click option "food" at bounding box center [0, 0] width 0 height 0
click at [541, 329] on select "habitat habitat habitant food" at bounding box center [568, 335] width 54 height 13
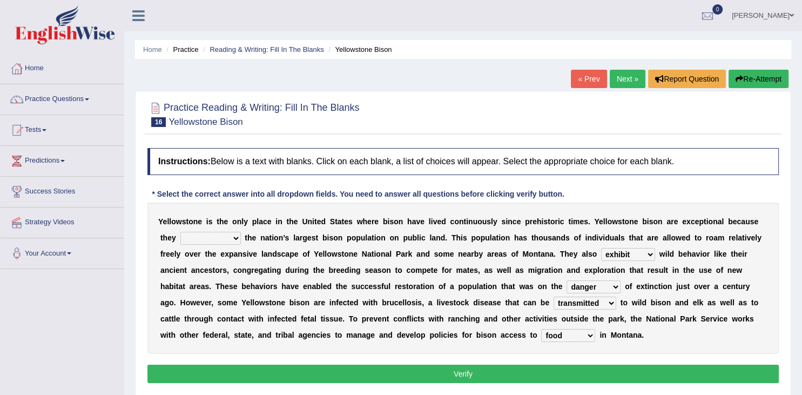
click at [565, 335] on select "habitat habitat habitant food" at bounding box center [568, 335] width 54 height 13
click at [180, 232] on select "congregate comprise consist compromise" at bounding box center [210, 238] width 61 height 13
select select "congregate"
click option "congregate" at bounding box center [0, 0] width 0 height 0
click at [403, 365] on button "Verify" at bounding box center [463, 374] width 632 height 18
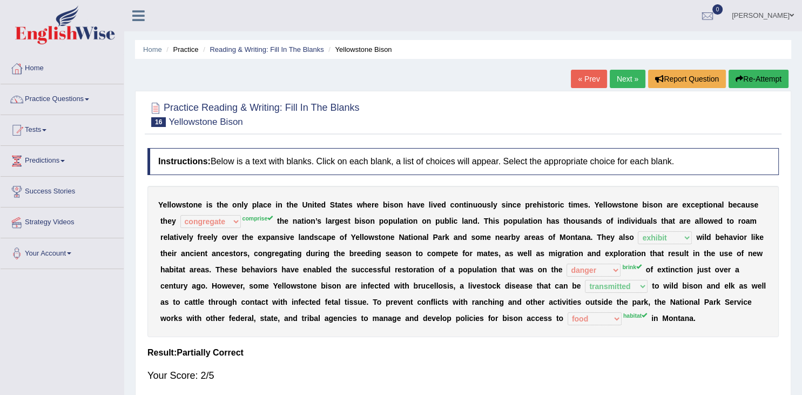
click at [627, 78] on link "Next »" at bounding box center [628, 79] width 36 height 18
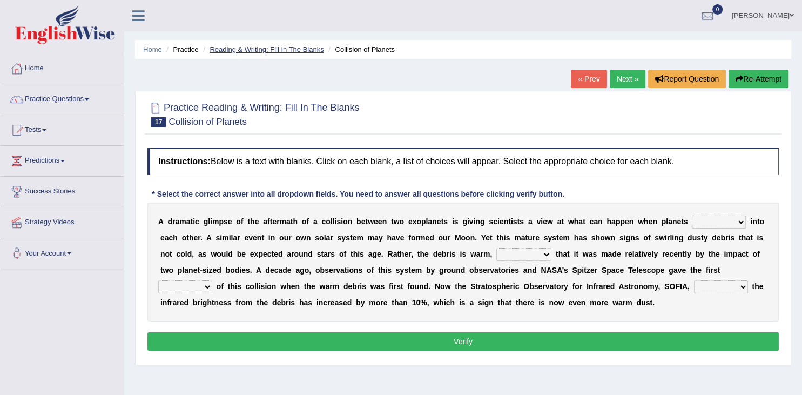
click at [264, 51] on link "Reading & Writing: Fill In The Blanks" at bounding box center [267, 49] width 114 height 8
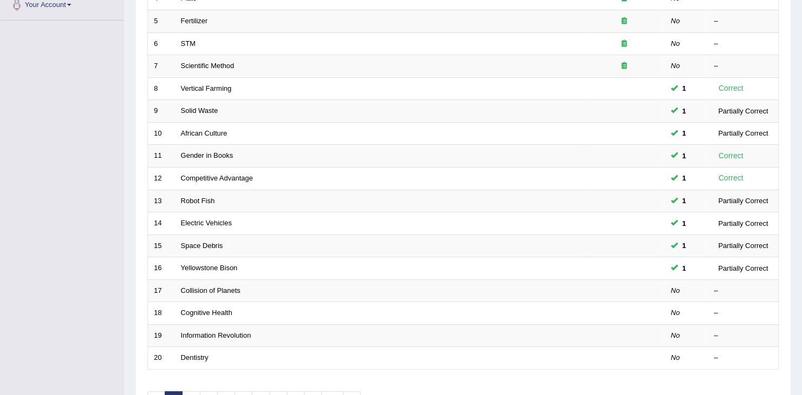
scroll to position [285, 0]
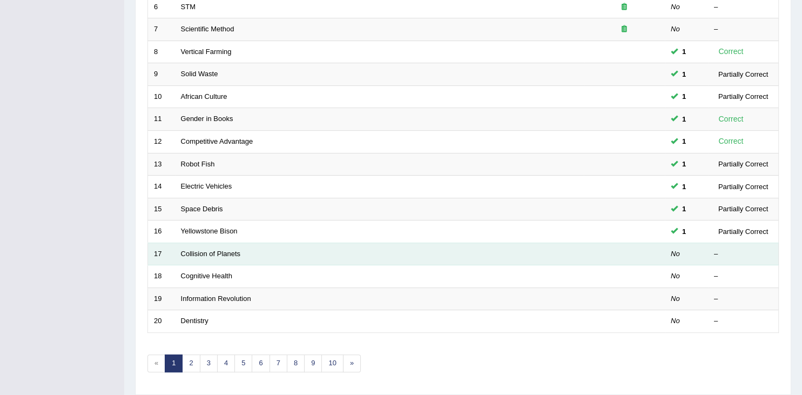
click at [278, 246] on td "Collision of Planets" at bounding box center [379, 254] width 409 height 23
click at [217, 253] on link "Collision of Planets" at bounding box center [211, 254] width 60 height 8
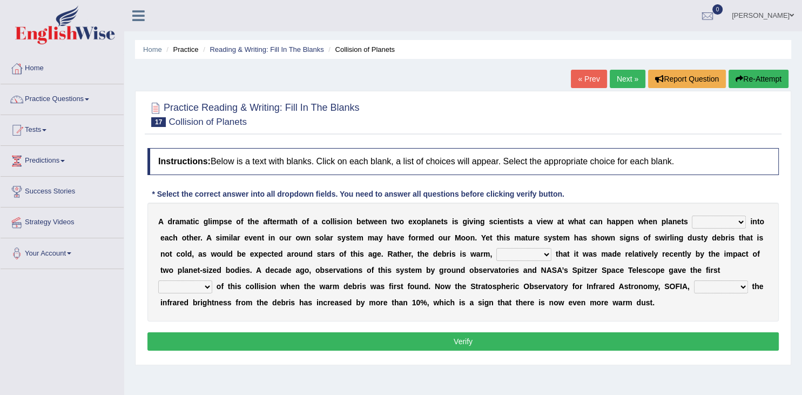
click at [692, 216] on select "crash explore roam implode" at bounding box center [719, 222] width 54 height 13
select select "crash"
click option "crash" at bounding box center [0, 0] width 0 height 0
click at [497, 248] on select "reinforcing sentencing forging conducing" at bounding box center [524, 254] width 55 height 13
click at [579, 252] on b at bounding box center [581, 254] width 4 height 9
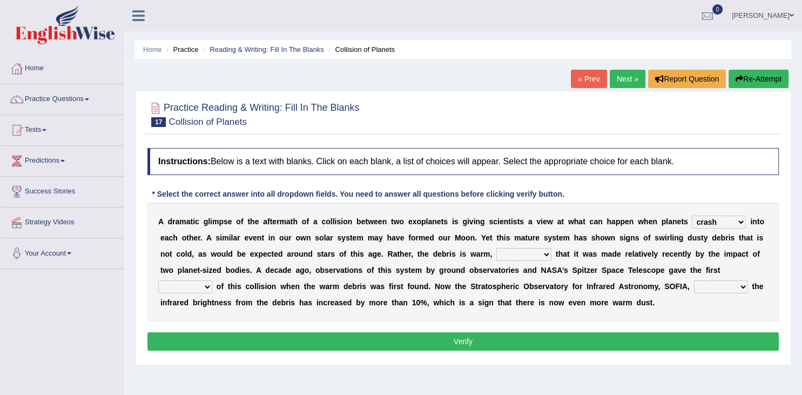
click at [532, 246] on div "A d r a m a t i c g l i m p s e o f t h e a f t e r m a t h o f a c o l l i s i…" at bounding box center [463, 262] width 632 height 119
click at [497, 248] on select "reinforcing sentencing forging conducing" at bounding box center [524, 254] width 55 height 13
select select "conducing"
click option "conducing" at bounding box center [0, 0] width 0 height 0
click at [158, 280] on select "pints faints hints taints" at bounding box center [185, 286] width 54 height 13
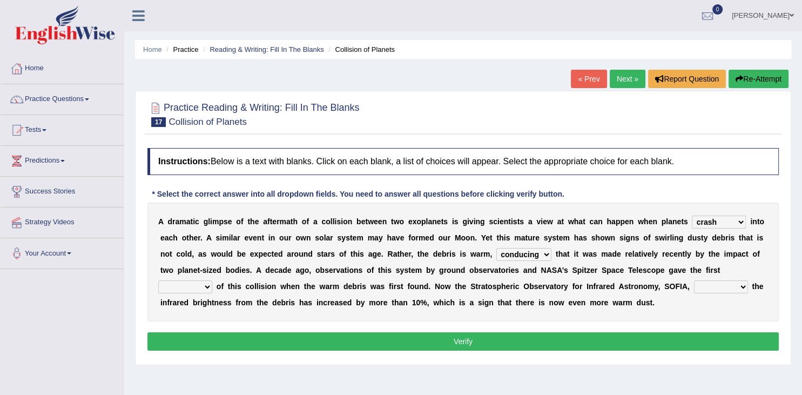
select select "hints"
click option "hints" at bounding box center [0, 0] width 0 height 0
click at [694, 280] on select "concealed revealed repealed unsealed" at bounding box center [721, 286] width 54 height 13
select select "revealed"
click option "revealed" at bounding box center [0, 0] width 0 height 0
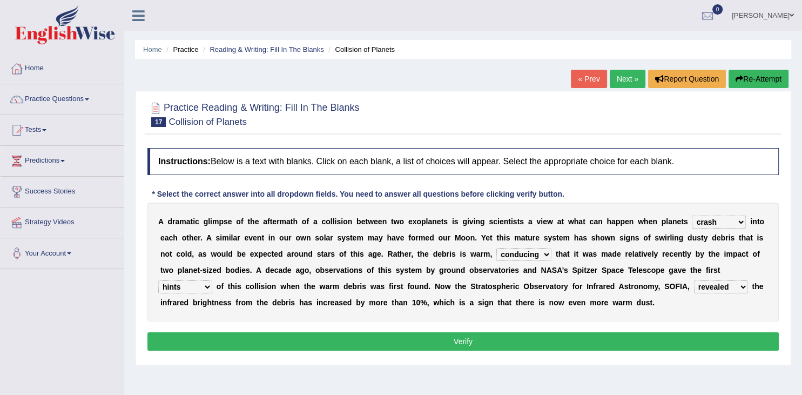
click at [609, 340] on button "Verify" at bounding box center [463, 341] width 632 height 18
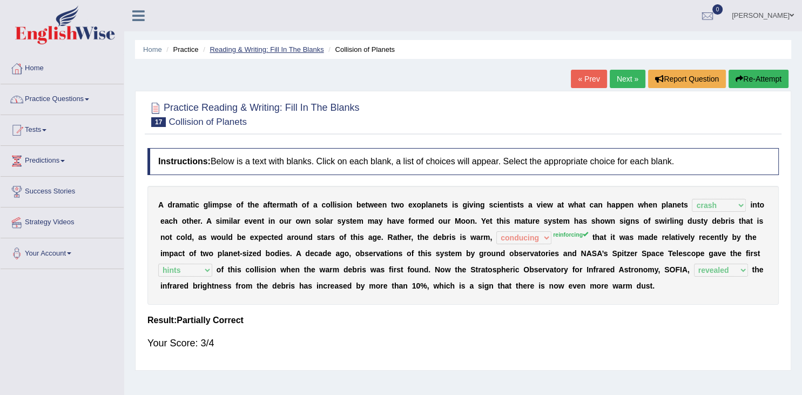
click at [241, 47] on link "Reading & Writing: Fill In The Blanks" at bounding box center [267, 49] width 114 height 8
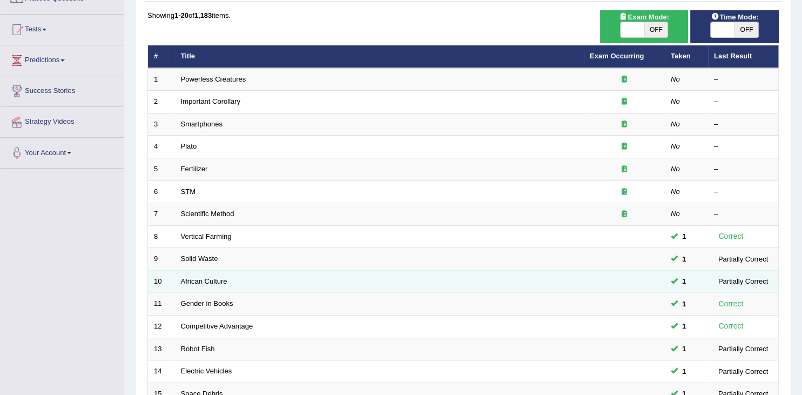
scroll to position [57, 0]
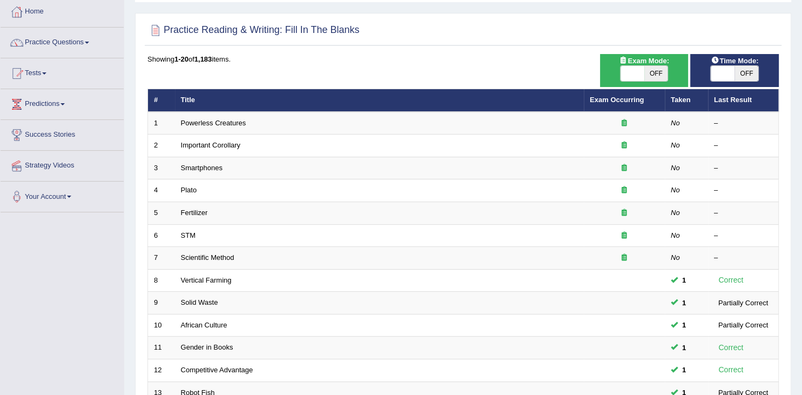
click at [655, 71] on span "OFF" at bounding box center [657, 73] width 24 height 15
checkbox input "true"
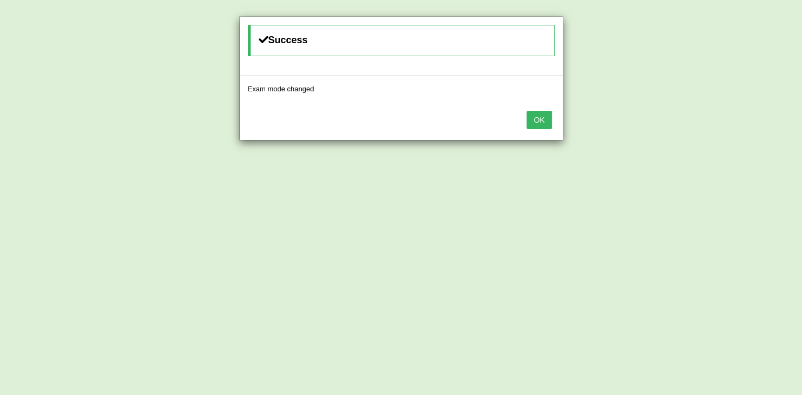
click at [533, 118] on button "OK" at bounding box center [539, 120] width 25 height 18
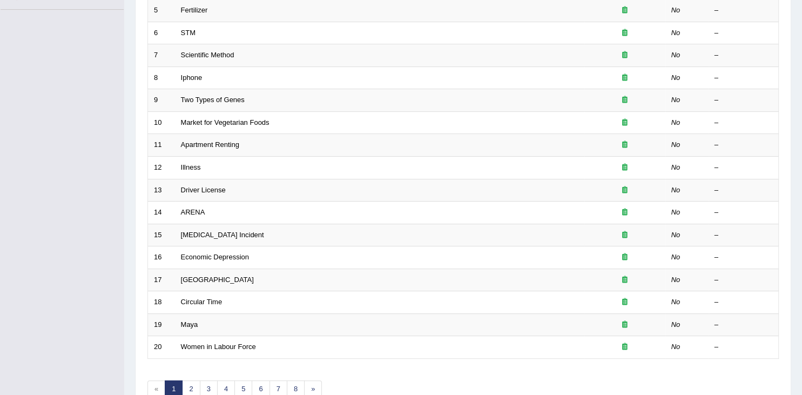
scroll to position [88, 0]
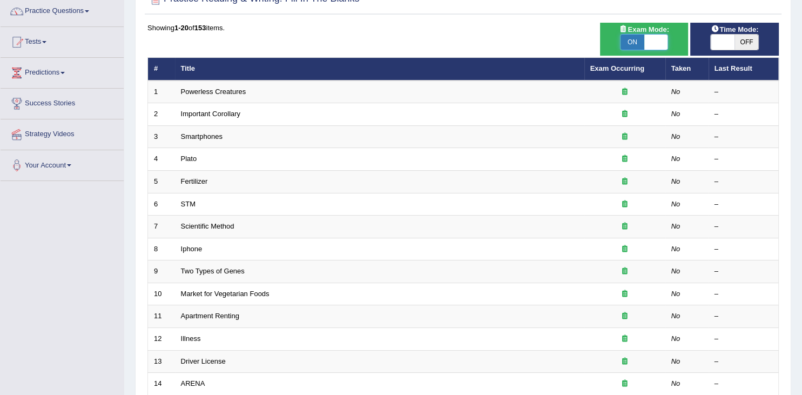
click at [652, 40] on span at bounding box center [657, 42] width 24 height 15
checkbox input "false"
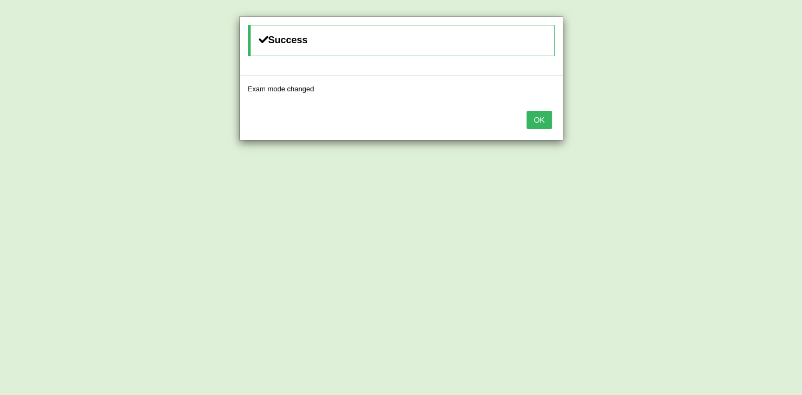
click at [536, 122] on button "OK" at bounding box center [539, 120] width 25 height 18
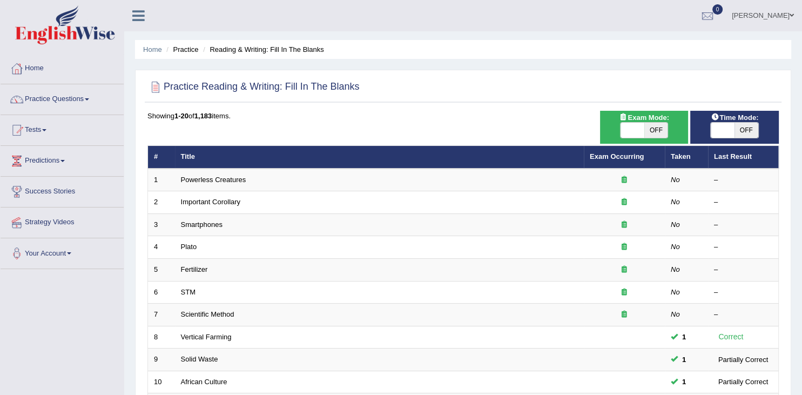
click at [746, 128] on span "OFF" at bounding box center [747, 130] width 24 height 15
checkbox input "true"
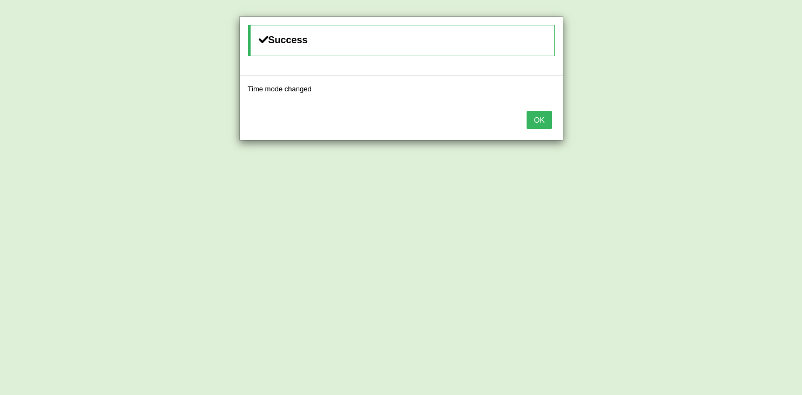
click at [533, 118] on button "OK" at bounding box center [539, 120] width 25 height 18
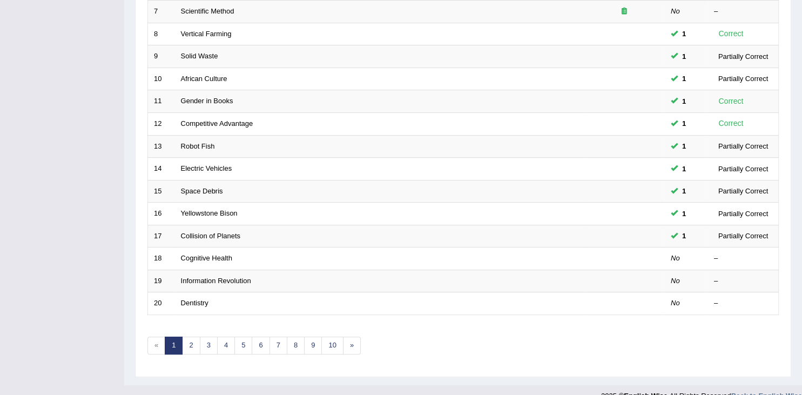
scroll to position [316, 0]
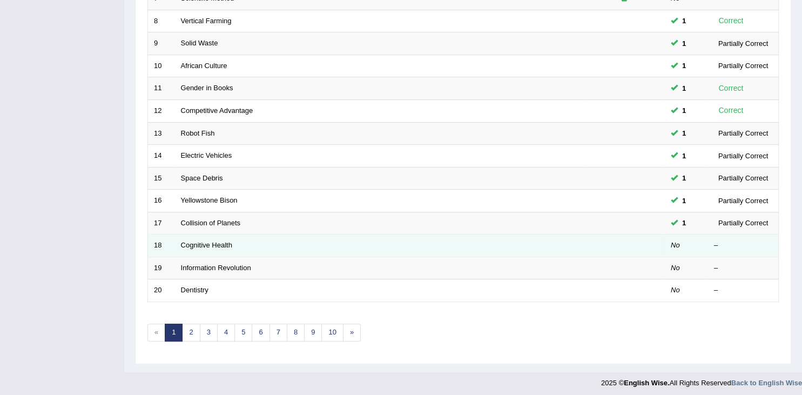
click at [343, 251] on td "Cognitive Health" at bounding box center [379, 245] width 409 height 23
click at [212, 249] on td "Cognitive Health" at bounding box center [379, 245] width 409 height 23
click at [214, 245] on link "Cognitive Health" at bounding box center [206, 245] width 51 height 8
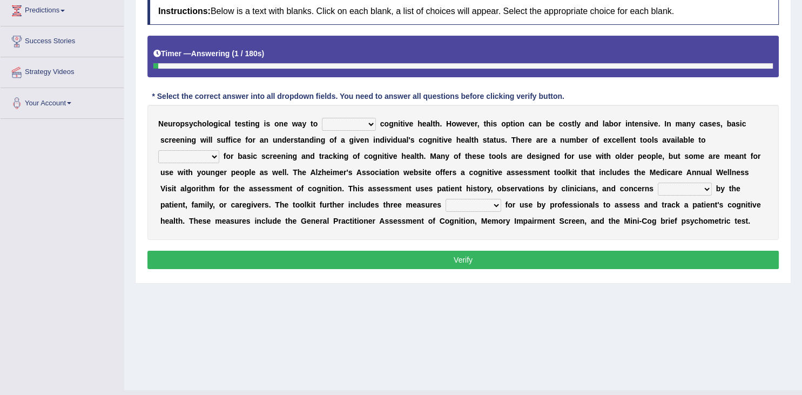
scroll to position [171, 0]
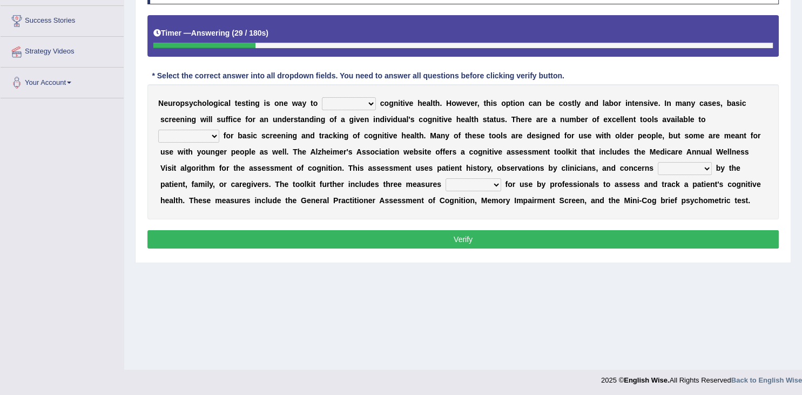
click at [158, 130] on select "stationers practitioners petitioners questioners" at bounding box center [188, 136] width 61 height 13
select select "practitioners"
click option "practitioners" at bounding box center [0, 0] width 0 height 0
click at [658, 162] on select "raised rising arising praised" at bounding box center [685, 168] width 54 height 13
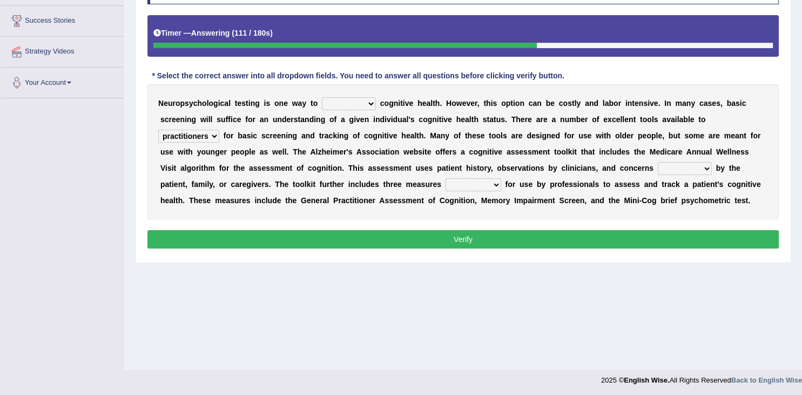
select select "raised"
click option "raised" at bounding box center [0, 0] width 0 height 0
click at [446, 178] on select "validated intimidated dilapidated antedated" at bounding box center [474, 184] width 56 height 13
select select "validated"
click option "validated" at bounding box center [0, 0] width 0 height 0
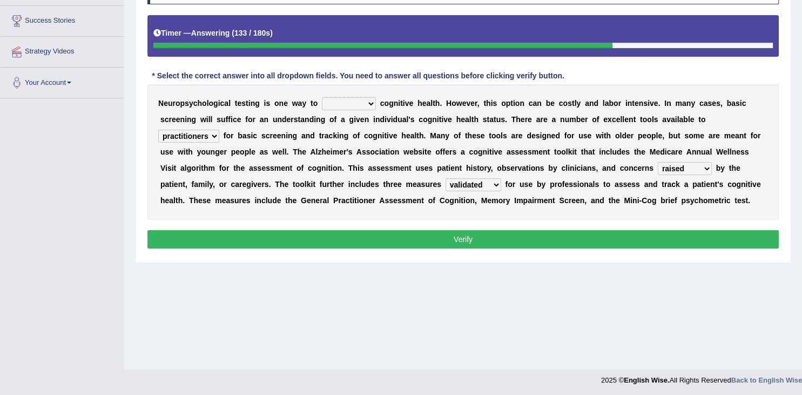
click at [322, 97] on select "obsess assess possess access" at bounding box center [349, 103] width 54 height 13
select select "assess"
click option "assess" at bounding box center [0, 0] width 0 height 0
click at [479, 239] on button "Verify" at bounding box center [463, 239] width 632 height 18
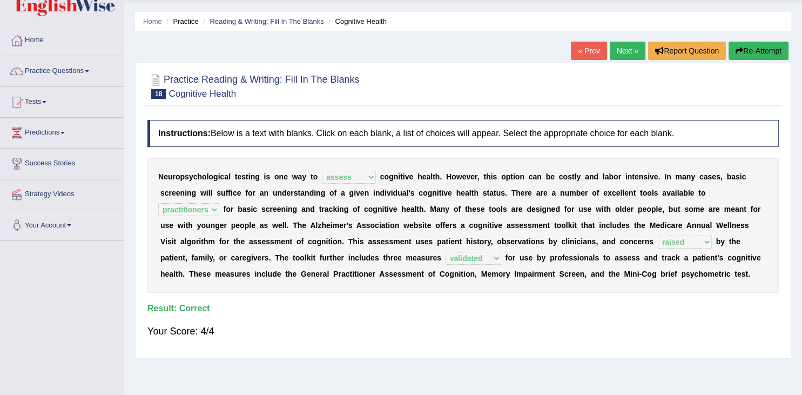
scroll to position [0, 0]
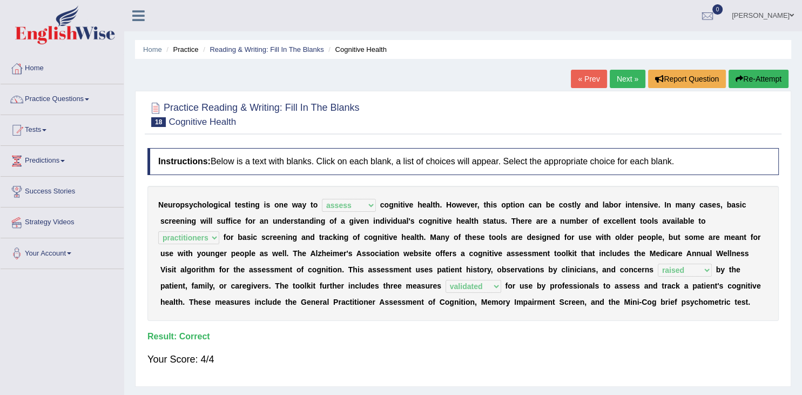
click at [619, 81] on link "Next »" at bounding box center [628, 79] width 36 height 18
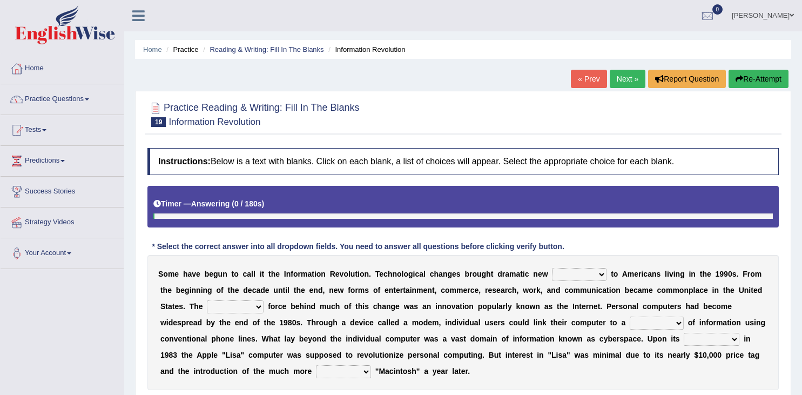
scroll to position [114, 0]
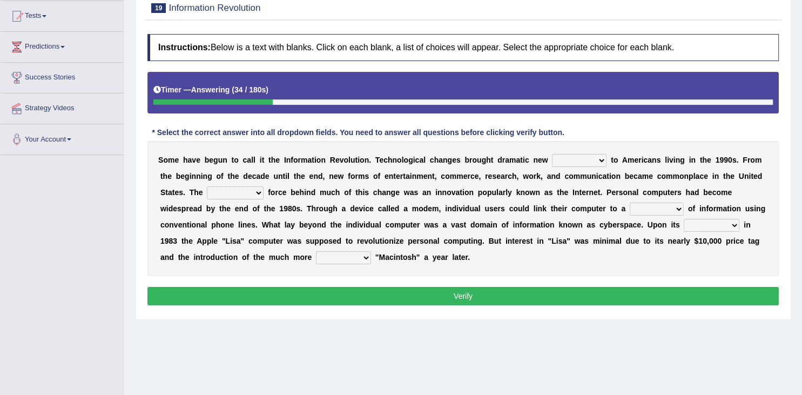
click at [207, 186] on select "unremitting uninspiring driving insinuating" at bounding box center [235, 192] width 57 height 13
select select "driving"
click option "driving" at bounding box center [0, 0] width 0 height 0
click at [630, 203] on select "magnitude bulk wealth volume" at bounding box center [657, 209] width 54 height 13
select select "wealth"
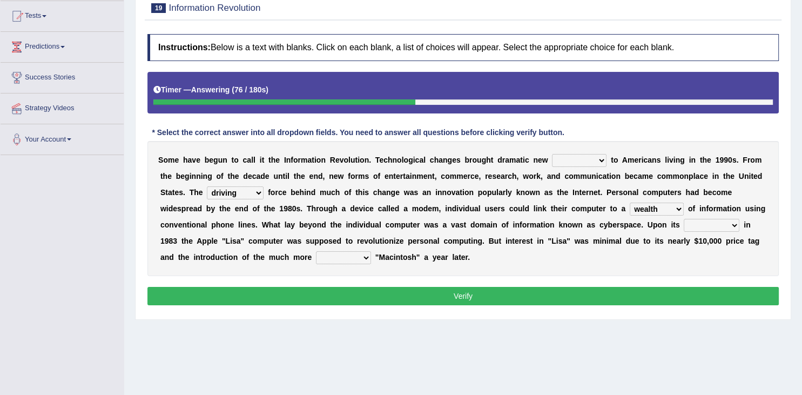
click option "wealth" at bounding box center [0, 0] width 0 height 0
click at [684, 219] on select "relief release publication emission" at bounding box center [712, 225] width 56 height 13
select select "release"
click option "release" at bounding box center [0, 0] width 0 height 0
click at [316, 251] on select "convenient affordable advanced formidable" at bounding box center [343, 257] width 55 height 13
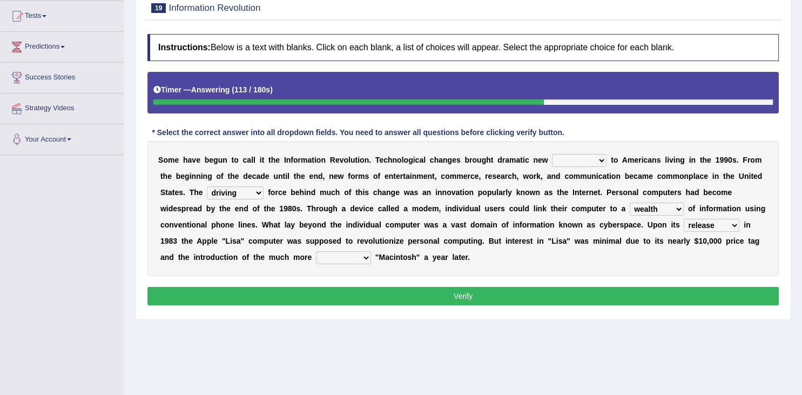
select select "affordable"
click option "affordable" at bounding box center [0, 0] width 0 height 0
click at [552, 154] on select "challenges puzzles options confusion" at bounding box center [579, 160] width 55 height 13
click option "options" at bounding box center [0, 0] width 0 height 0
click at [552, 154] on select "challenges puzzles options confusion" at bounding box center [579, 160] width 55 height 13
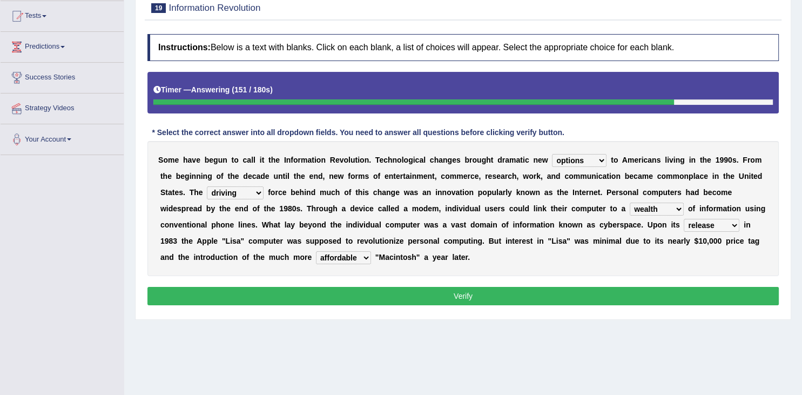
select select "challenges"
click option "challenges" at bounding box center [0, 0] width 0 height 0
click at [548, 293] on button "Verify" at bounding box center [463, 296] width 632 height 18
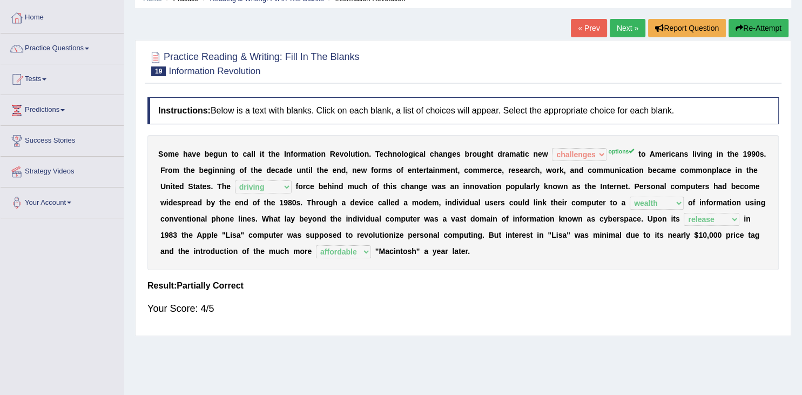
scroll to position [0, 0]
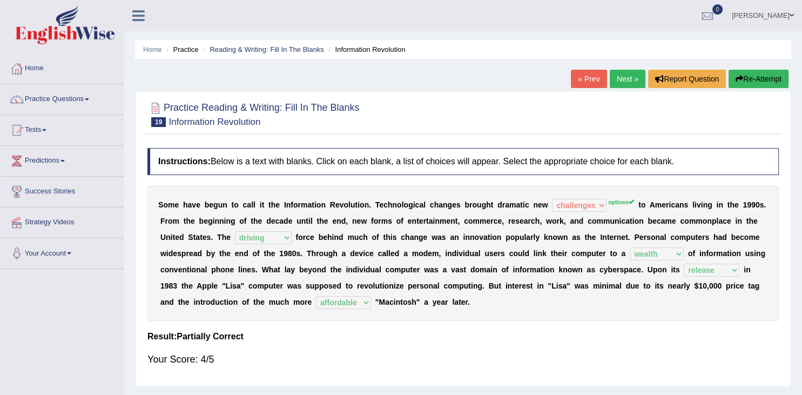
click at [632, 79] on link "Next »" at bounding box center [628, 79] width 36 height 18
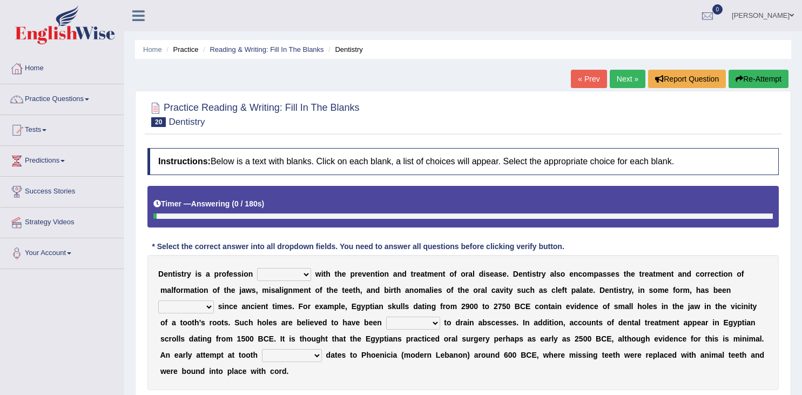
scroll to position [172, 0]
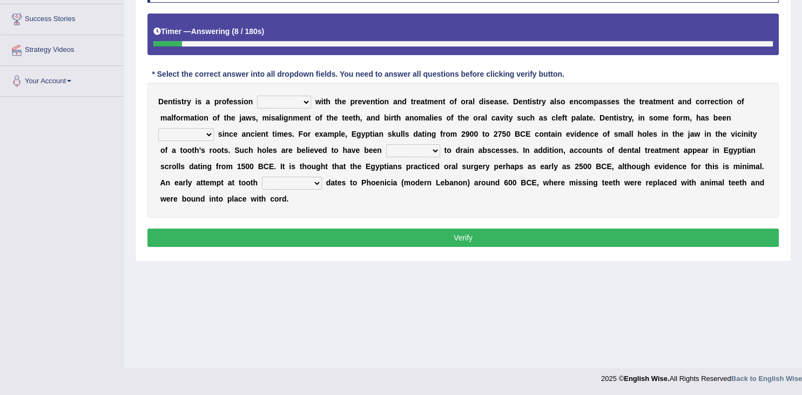
click at [257, 96] on select "agreed dealt concerned taken" at bounding box center [284, 102] width 54 height 13
select select "concerned"
click option "concerned" at bounding box center [0, 0] width 0 height 0
click at [158, 128] on select "criticized replaced practiced abandoned" at bounding box center [186, 134] width 56 height 13
select select "practiced"
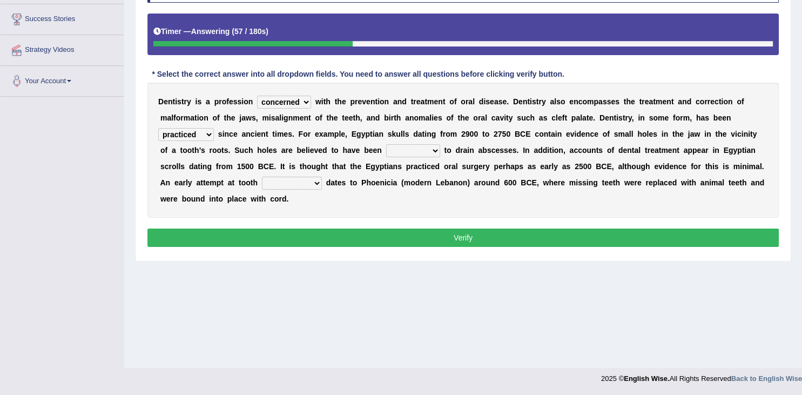
click option "practiced" at bounding box center [0, 0] width 0 height 0
click at [158, 128] on select "criticized replaced practiced abandoned" at bounding box center [186, 134] width 56 height 13
click at [205, 137] on select "criticized replaced practiced abandoned" at bounding box center [186, 134] width 56 height 13
click at [405, 143] on div "D e n t i s t r y i s a p r o f e s s i o n agreed dealt concerned taken w i t …" at bounding box center [463, 150] width 632 height 135
click at [390, 157] on div "D e n t i s t r y i s a p r o f e s s i o n agreed dealt concerned taken w i t …" at bounding box center [463, 150] width 632 height 135
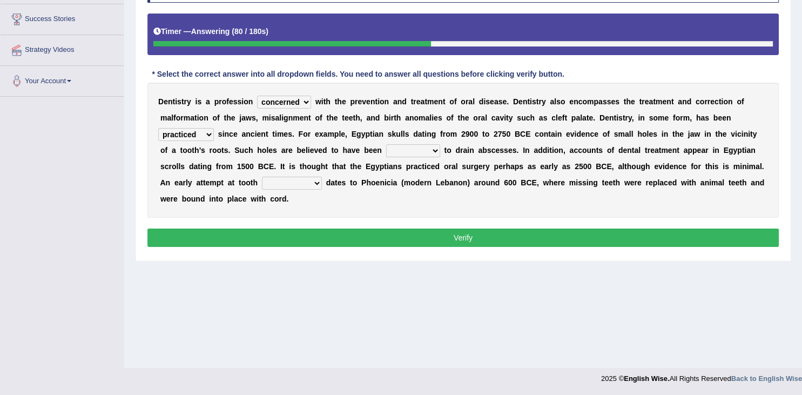
click at [386, 144] on select "fluctuated laminated drilled sealed" at bounding box center [413, 150] width 54 height 13
select select "drilled"
click option "drilled" at bounding box center [0, 0] width 0 height 0
click at [262, 177] on select "reparation sacrament restitution replacement" at bounding box center [292, 183] width 60 height 13
select select "replacement"
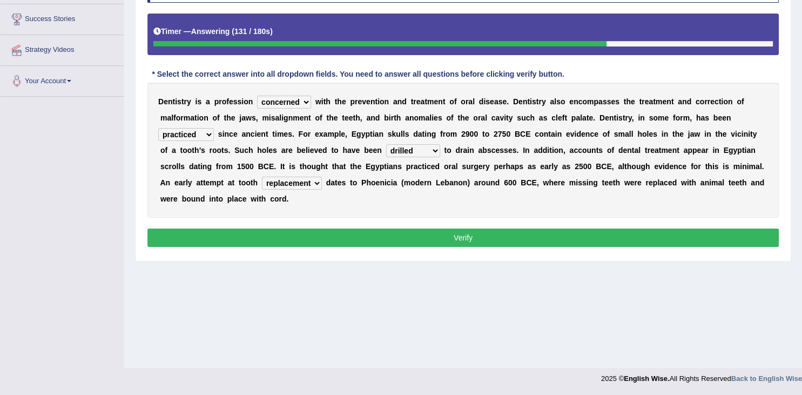
click option "replacement" at bounding box center [0, 0] width 0 height 0
click at [357, 242] on button "Verify" at bounding box center [463, 238] width 632 height 18
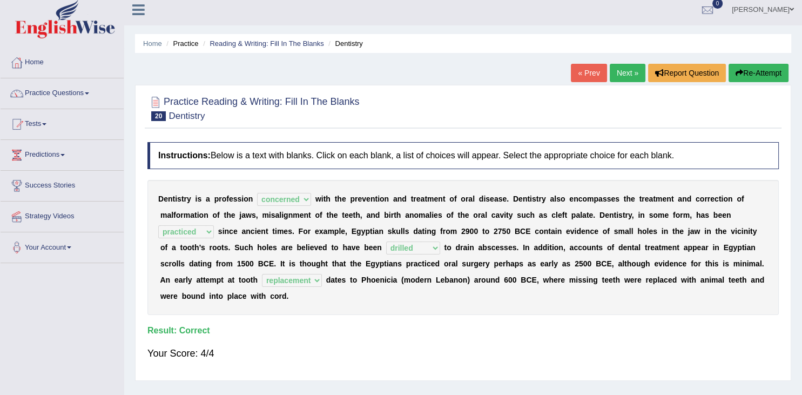
scroll to position [0, 0]
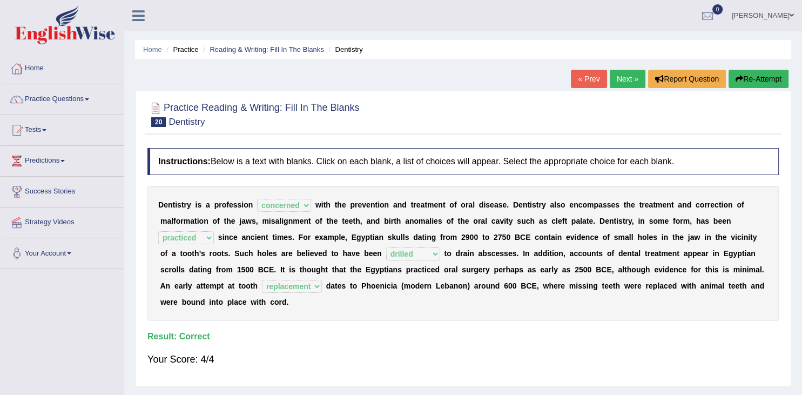
click at [633, 81] on link "Next »" at bounding box center [628, 79] width 36 height 18
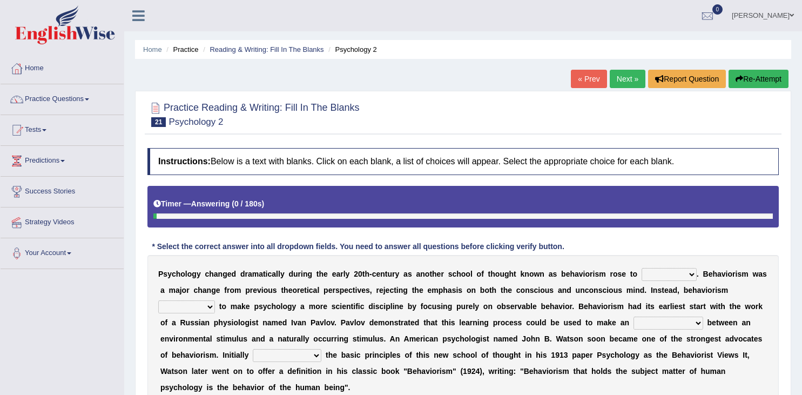
scroll to position [171, 0]
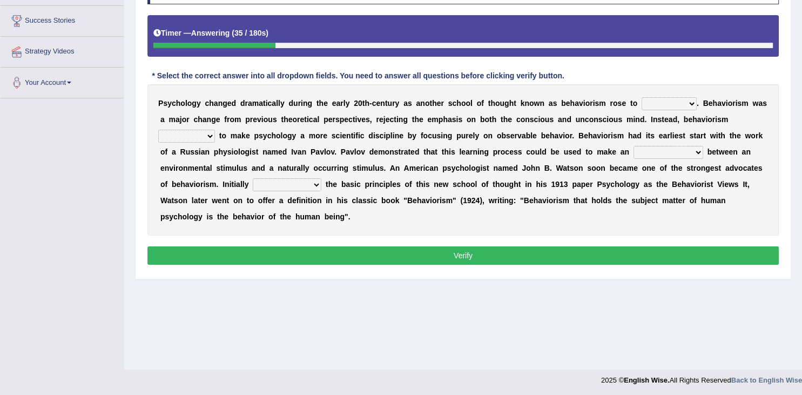
click at [158, 130] on select "reproached reproved strove rewove" at bounding box center [186, 136] width 57 height 13
select select "strove"
click option "strove" at bounding box center [0, 0] width 0 height 0
click at [634, 146] on select "acclimatization association union combination" at bounding box center [669, 152] width 70 height 13
select select "association"
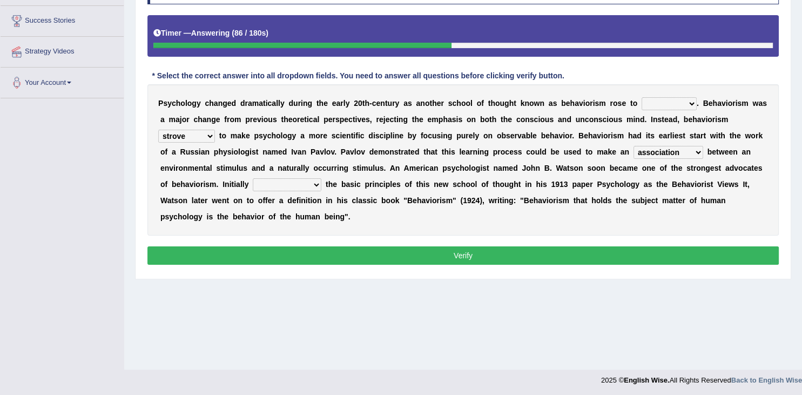
click option "association" at bounding box center [0, 0] width 0 height 0
click at [253, 178] on select "questioning foreshortening unburdening outlining" at bounding box center [287, 184] width 69 height 13
select select "outlining"
click option "outlining" at bounding box center [0, 0] width 0 height 0
click at [642, 97] on select "dominance temptation challenge temper" at bounding box center [669, 103] width 55 height 13
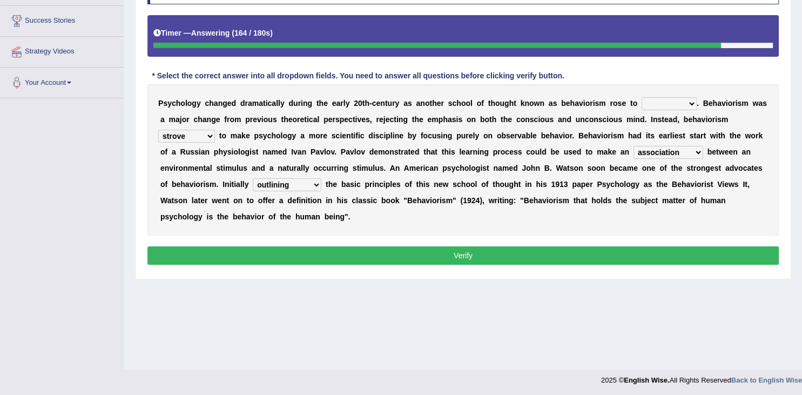
select select "dominance"
click option "dominance" at bounding box center [0, 0] width 0 height 0
click at [659, 258] on button "Verify" at bounding box center [463, 255] width 632 height 18
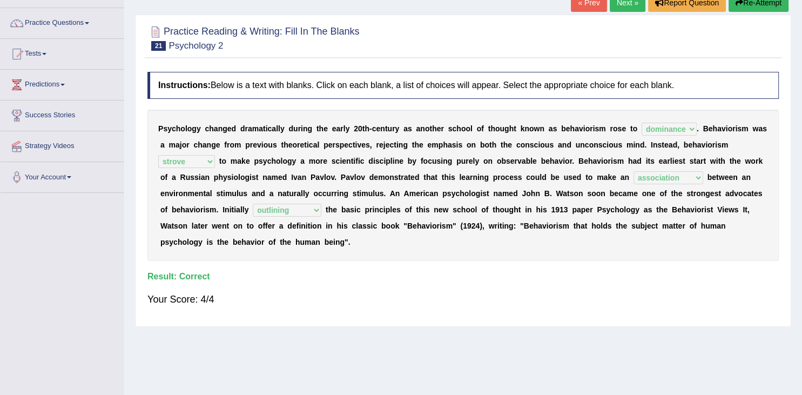
scroll to position [57, 0]
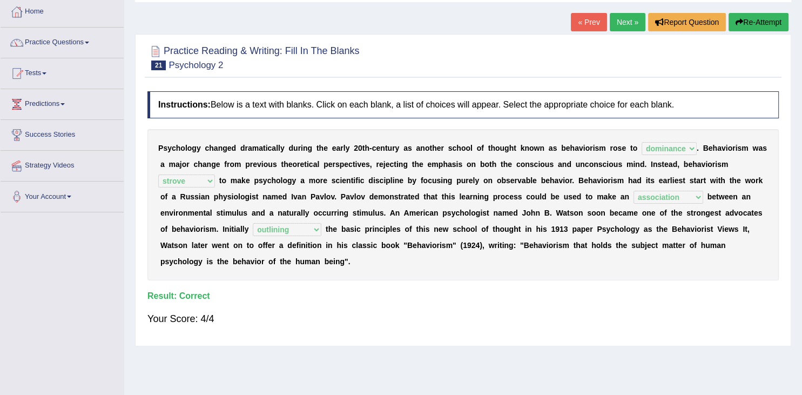
click at [621, 23] on link "Next »" at bounding box center [628, 22] width 36 height 18
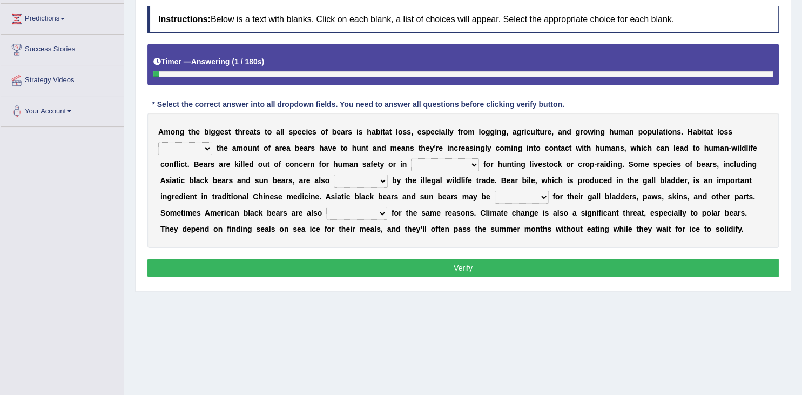
scroll to position [171, 0]
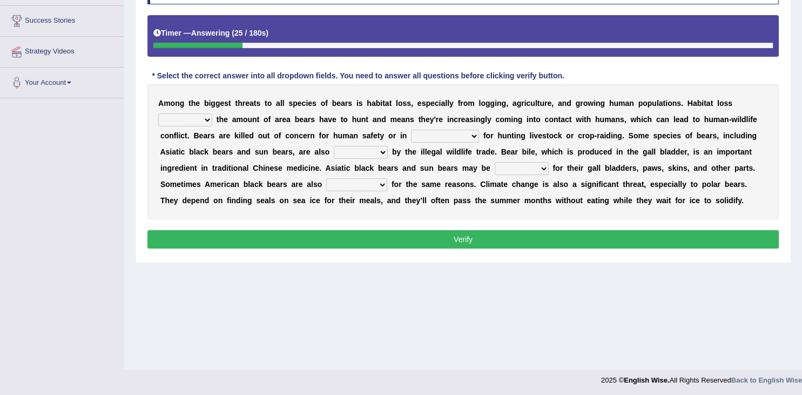
click at [158, 113] on select "increases reduces complies interacts" at bounding box center [185, 119] width 54 height 13
select select "reduces"
click option "reduces" at bounding box center [0, 0] width 0 height 0
click at [411, 130] on select "coalition retaliation appreciation disinformation" at bounding box center [445, 136] width 68 height 13
select select "coalition"
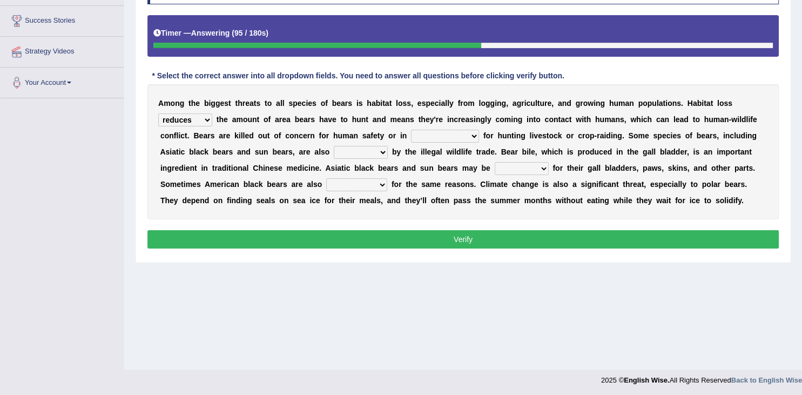
click option "coalition" at bounding box center [0, 0] width 0 height 0
click at [334, 146] on select "protected prohibited fattened threatened" at bounding box center [361, 152] width 54 height 13
select select "protected"
click option "protected" at bounding box center [0, 0] width 0 height 0
click at [495, 162] on select "poached squelched coached blenched" at bounding box center [522, 168] width 54 height 13
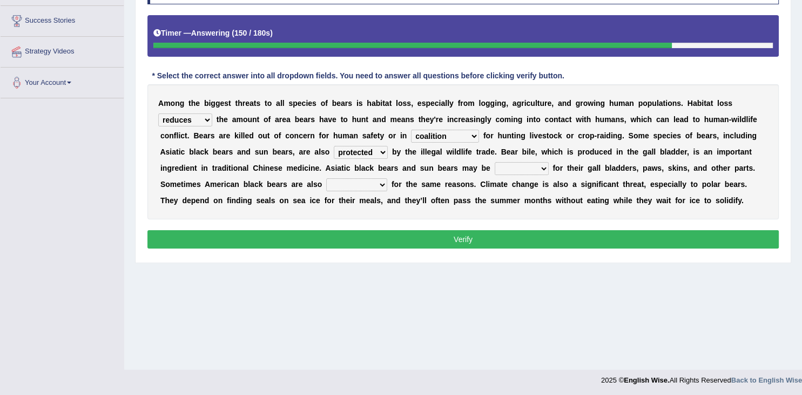
select select "poached"
click option "poached" at bounding box center [0, 0] width 0 height 0
click at [326, 178] on select "begot foreseen encountered targeted" at bounding box center [356, 184] width 61 height 13
click at [408, 185] on b "h" at bounding box center [410, 184] width 5 height 9
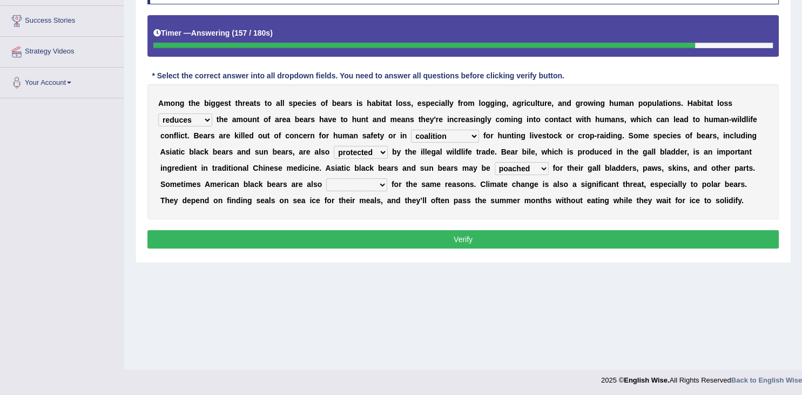
click at [326, 178] on select "begot foreseen encountered targeted" at bounding box center [356, 184] width 61 height 13
select select "targeted"
click option "targeted" at bounding box center [0, 0] width 0 height 0
click at [448, 240] on button "Verify" at bounding box center [463, 239] width 632 height 18
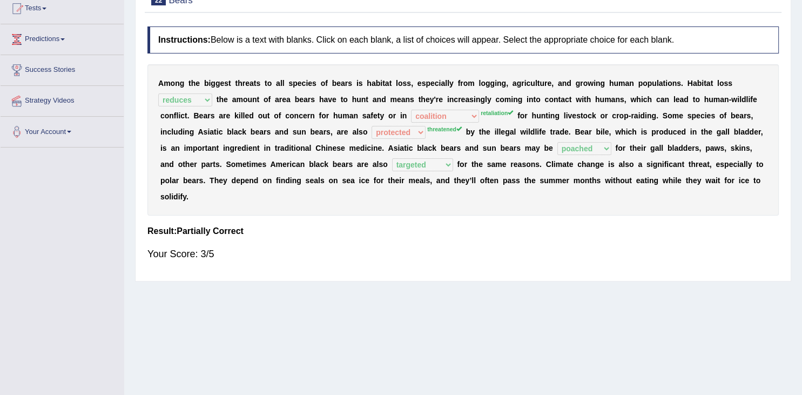
scroll to position [114, 0]
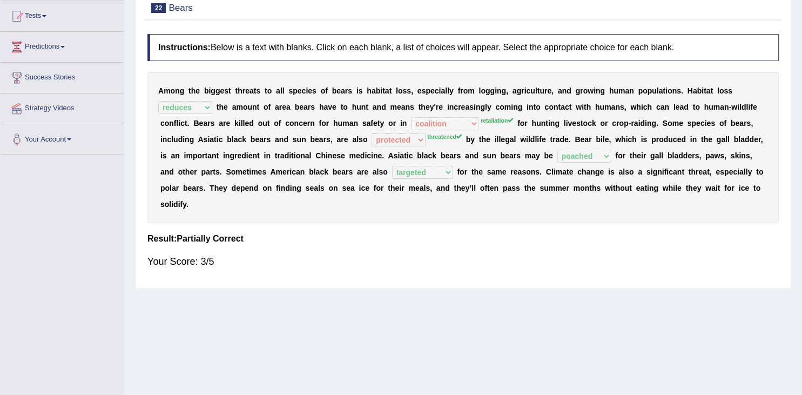
drag, startPoint x: 204, startPoint y: 123, endPoint x: 502, endPoint y: 135, distance: 298.0
click at [502, 135] on div "A m o n g t h e b i g g e s t t h r e a t s t o a l l s p e c i e s o f b e a r…" at bounding box center [463, 147] width 632 height 151
drag, startPoint x: 196, startPoint y: 122, endPoint x: 399, endPoint y: 121, distance: 202.6
click at [399, 121] on div "A m o n g t h e b i g g e s t t h r e a t s t o a l l s p e c i e s o f b e a r…" at bounding box center [463, 147] width 632 height 151
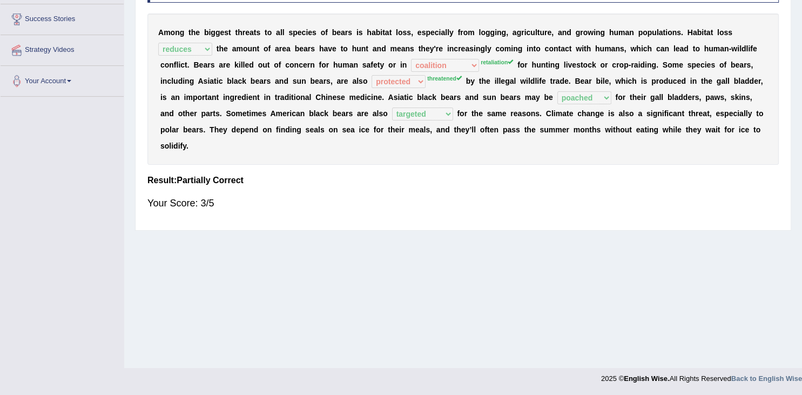
scroll to position [0, 0]
